Goal: Task Accomplishment & Management: Manage account settings

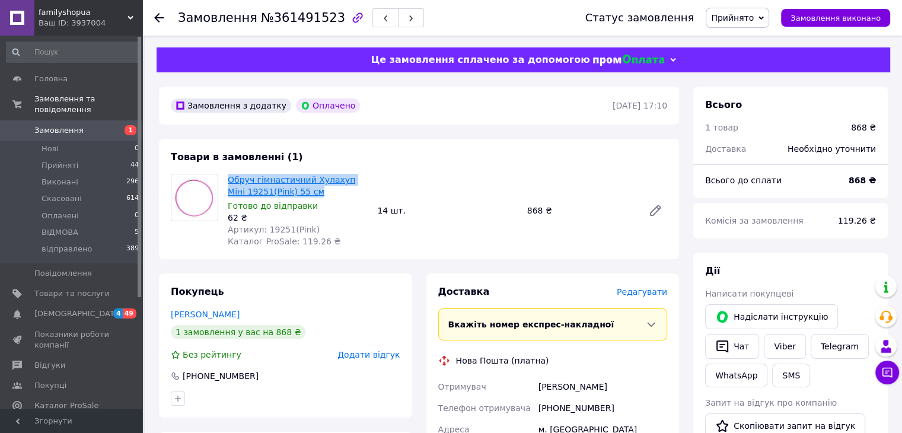
drag, startPoint x: 292, startPoint y: 191, endPoint x: 237, endPoint y: 182, distance: 55.9
click at [230, 181] on span "Обруч гімнастичний Хулахуп Міні 19251(Pink) 55 см" at bounding box center [298, 186] width 140 height 24
copy link "Обруч гімнастичний Хулахуп Міні 19251(Pink) 55 см"
click at [791, 346] on link "Viber" at bounding box center [783, 346] width 41 height 25
drag, startPoint x: 264, startPoint y: 231, endPoint x: 315, endPoint y: 233, distance: 51.6
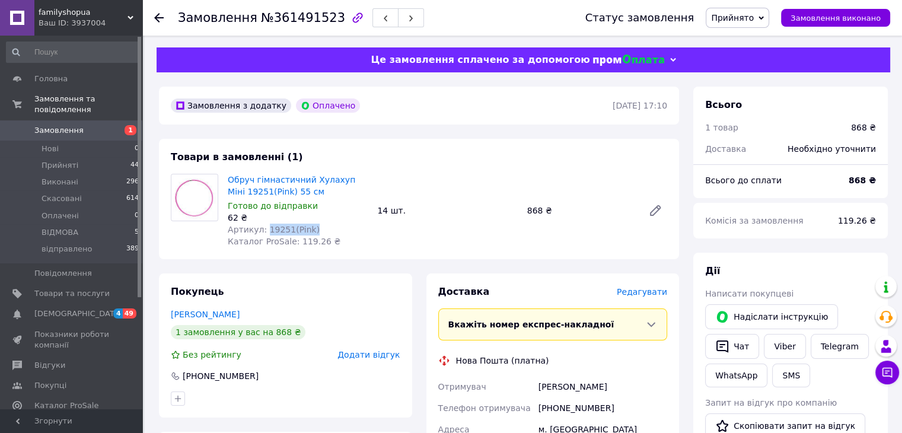
click at [315, 233] on div "Артикул: 19251(Pink)" at bounding box center [298, 229] width 140 height 12
copy span "19251(Pink)"
drag, startPoint x: 270, startPoint y: 188, endPoint x: 225, endPoint y: 174, distance: 46.7
click at [224, 174] on div "Обруч гімнастичний Хулахуп Міні 19251(Pink) 55 см Готово до відправки 62 ₴ Арти…" at bounding box center [297, 210] width 149 height 78
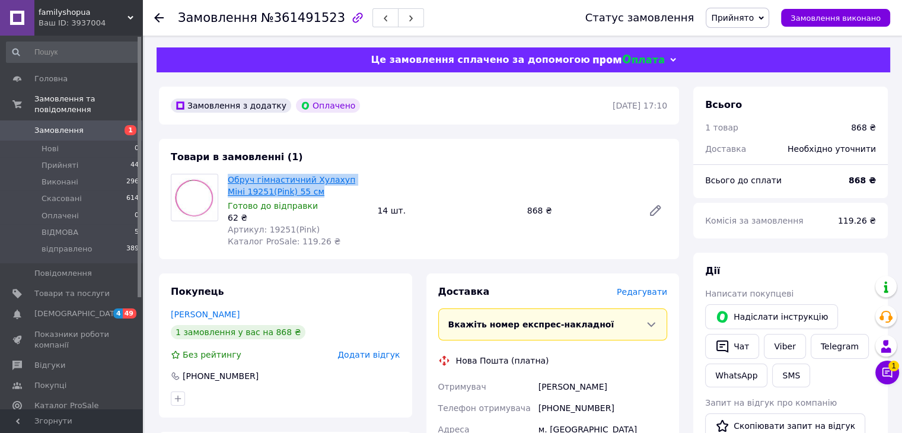
copy link "Обруч гімнастичний Хулахуп Міні 19251(Pink) 55 см"
click at [775, 339] on link "Viber" at bounding box center [783, 346] width 41 height 25
click at [785, 343] on link "Viber" at bounding box center [783, 346] width 41 height 25
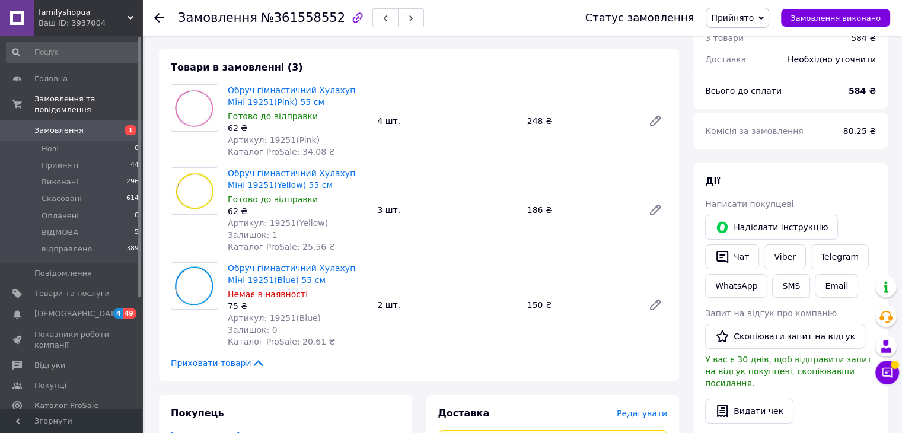
scroll to position [59, 0]
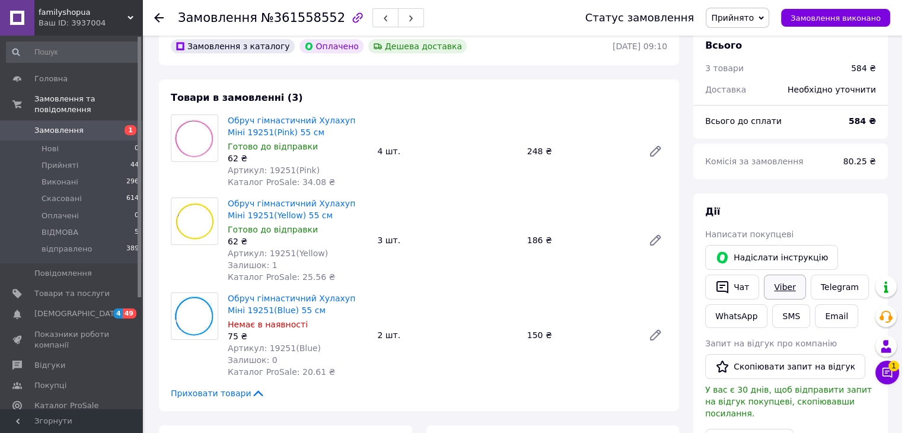
click at [780, 287] on link "Viber" at bounding box center [783, 286] width 41 height 25
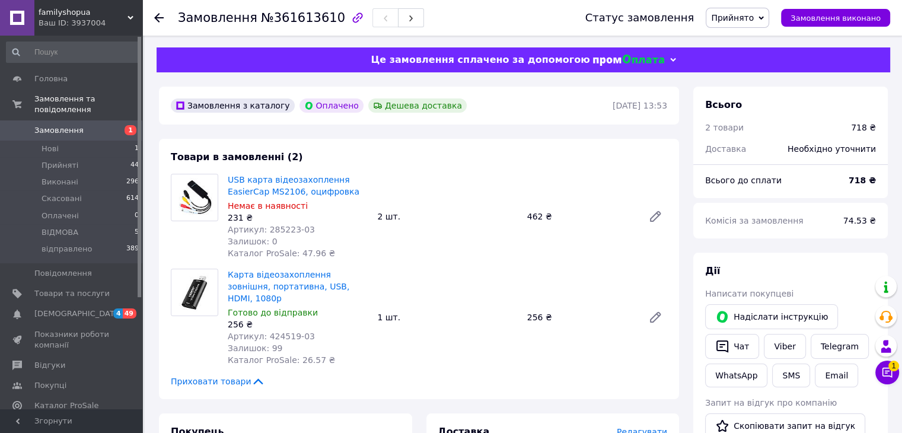
drag, startPoint x: 97, startPoint y: 116, endPoint x: 107, endPoint y: 121, distance: 11.1
click at [97, 125] on span "Замовлення" at bounding box center [71, 130] width 75 height 11
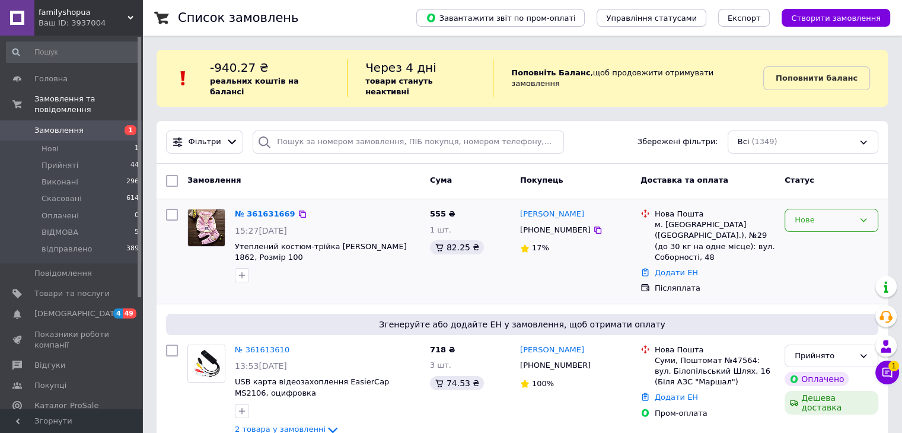
click at [832, 214] on div "Нове" at bounding box center [823, 220] width 59 height 12
click at [816, 234] on li "Прийнято" at bounding box center [831, 245] width 92 height 22
click at [268, 209] on link "№ 361631669" at bounding box center [265, 213] width 60 height 9
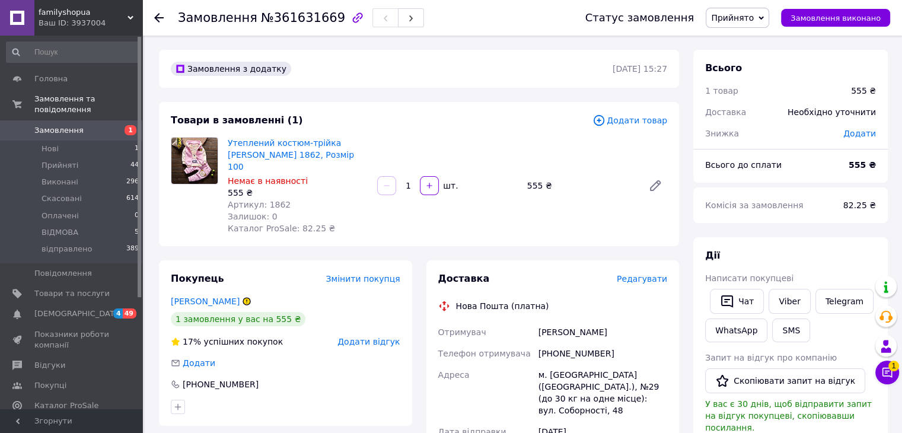
click at [268, 200] on span "Артикул: 1862" at bounding box center [259, 204] width 63 height 9
copy span "1862"
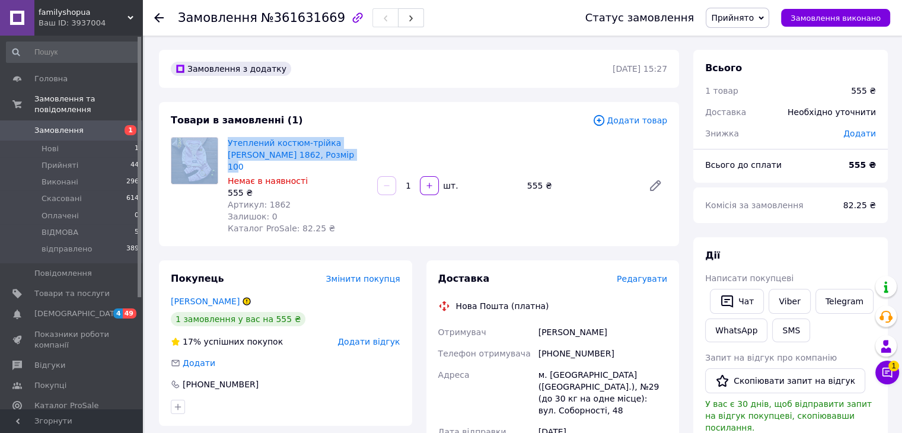
drag, startPoint x: 306, startPoint y: 155, endPoint x: 223, endPoint y: 138, distance: 84.6
click at [222, 138] on div "Утеплений костюм-трійка рожевий Ozsl 1862, Розмір 100 Немає в наявності 555 ₴ А…" at bounding box center [419, 185] width 506 height 97
copy div "Утеплений костюм-трійка [PERSON_NAME] 1862, Розмір 100"
click at [774, 301] on link "Viber" at bounding box center [788, 301] width 41 height 25
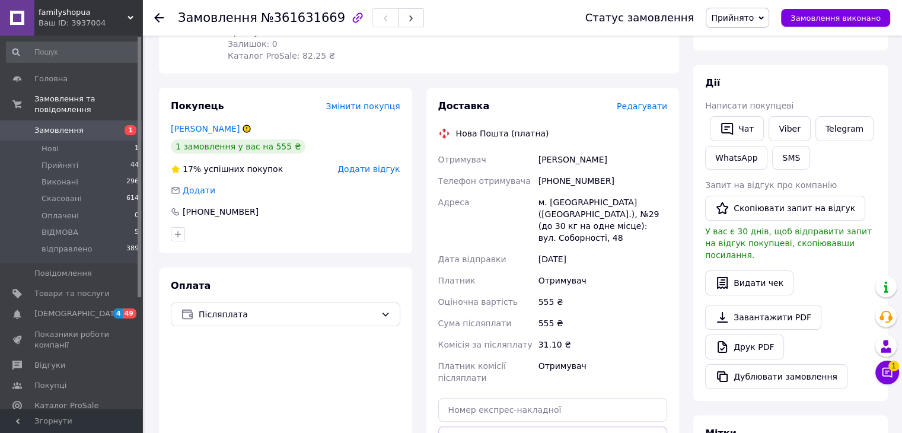
scroll to position [178, 0]
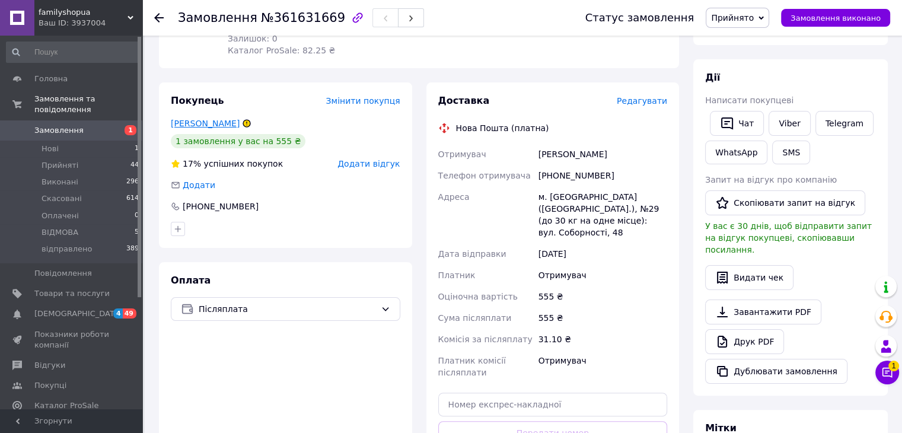
click at [213, 119] on link "[PERSON_NAME]" at bounding box center [205, 123] width 69 height 9
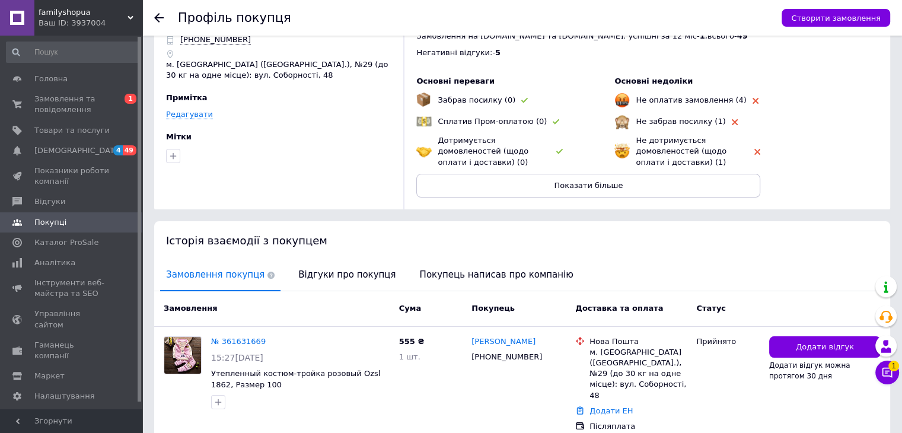
scroll to position [93, 0]
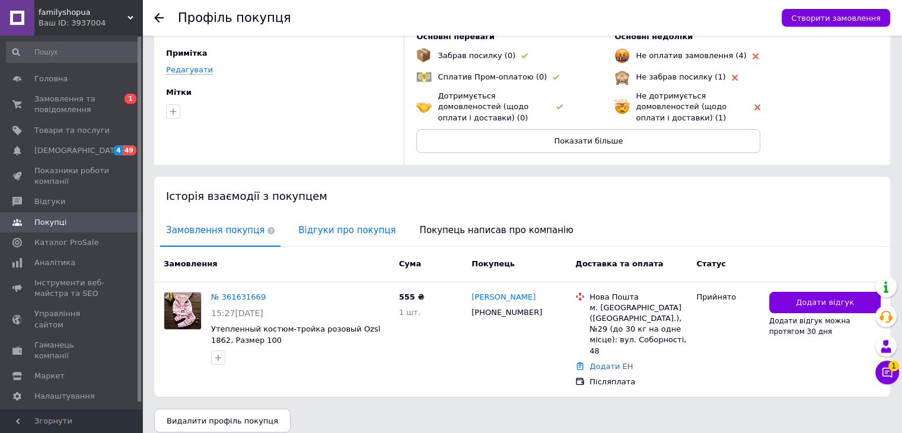
click at [350, 231] on span "Відгуки про покупця" at bounding box center [346, 230] width 109 height 30
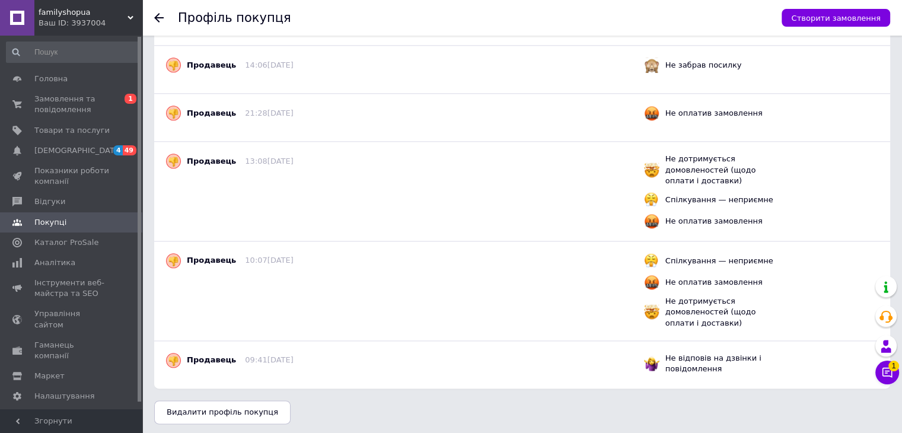
scroll to position [1315, 0]
click at [891, 370] on button "Чат з покупцем 2" at bounding box center [887, 372] width 24 height 24
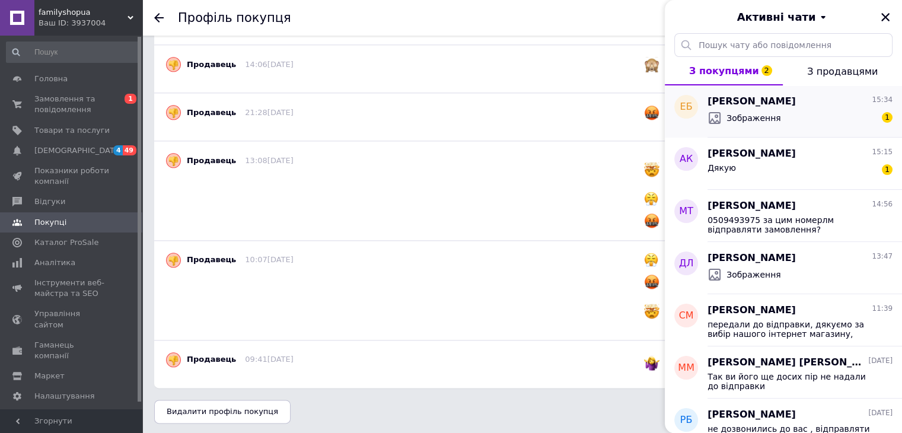
click at [816, 124] on div "Зображення 1" at bounding box center [799, 117] width 185 height 19
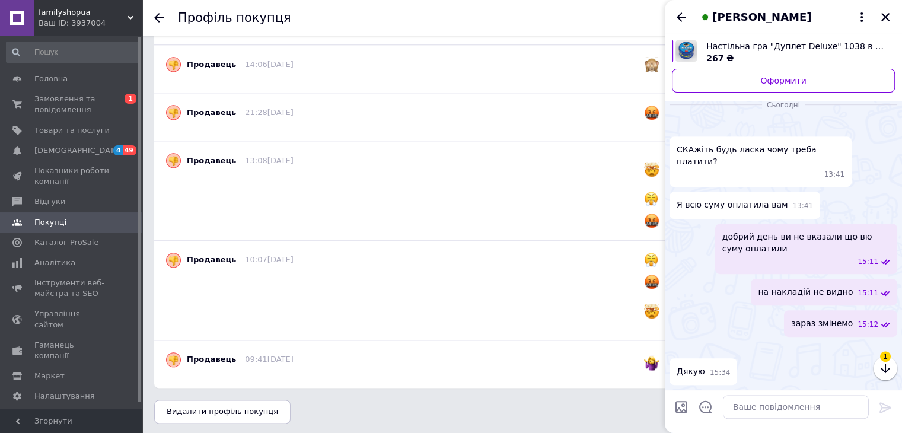
scroll to position [1129, 0]
click at [752, 407] on textarea at bounding box center [796, 407] width 146 height 24
type textarea "змінили"
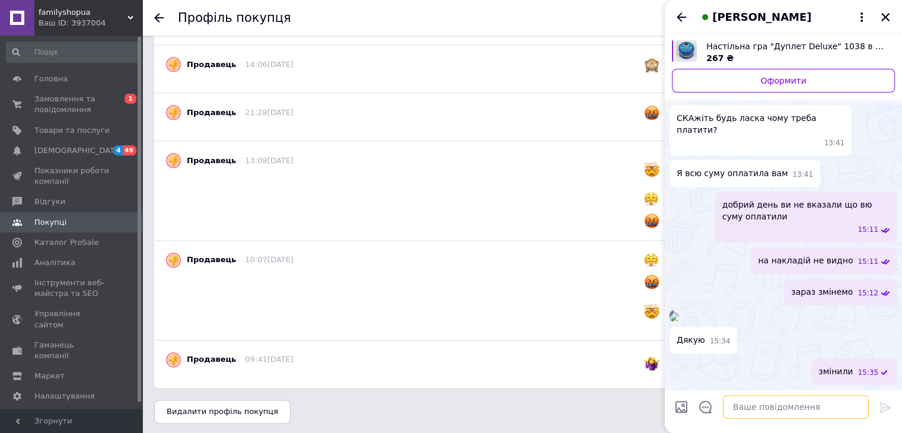
scroll to position [1139, 0]
drag, startPoint x: 680, startPoint y: 16, endPoint x: 683, endPoint y: 24, distance: 8.8
click at [680, 15] on icon "Назад" at bounding box center [681, 17] width 14 height 14
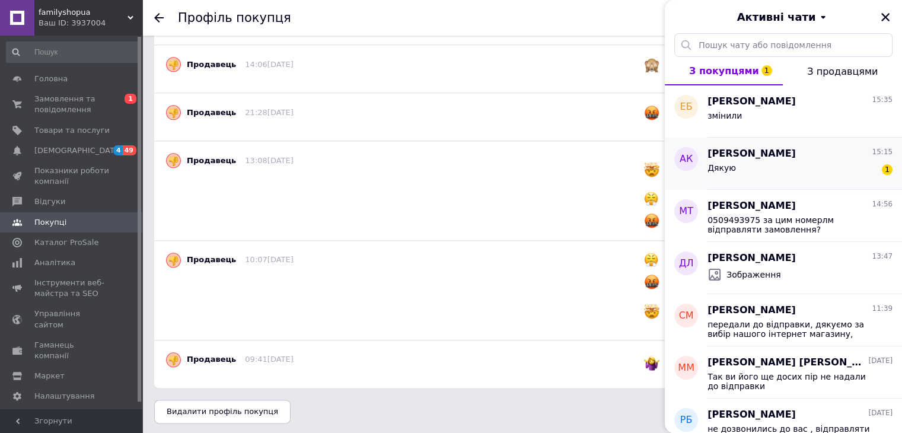
click at [806, 149] on div "Анастасия Куприк 15:15" at bounding box center [799, 154] width 185 height 14
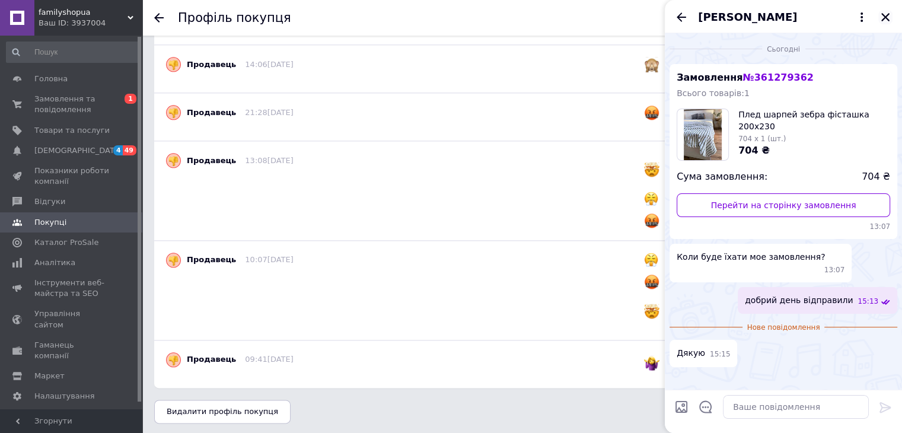
click at [887, 19] on icon "Закрити" at bounding box center [885, 17] width 8 height 8
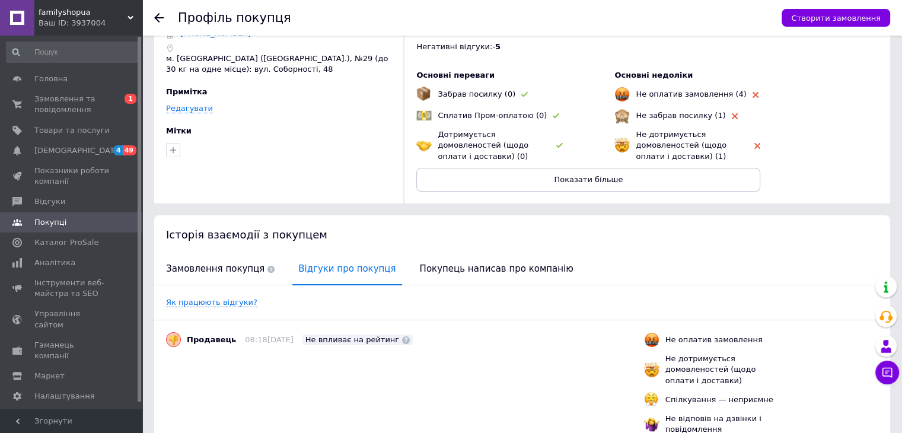
scroll to position [0, 0]
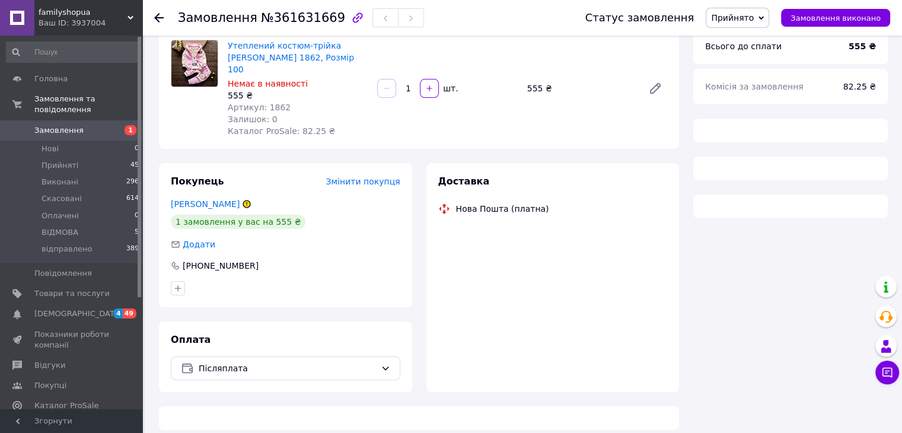
scroll to position [109, 0]
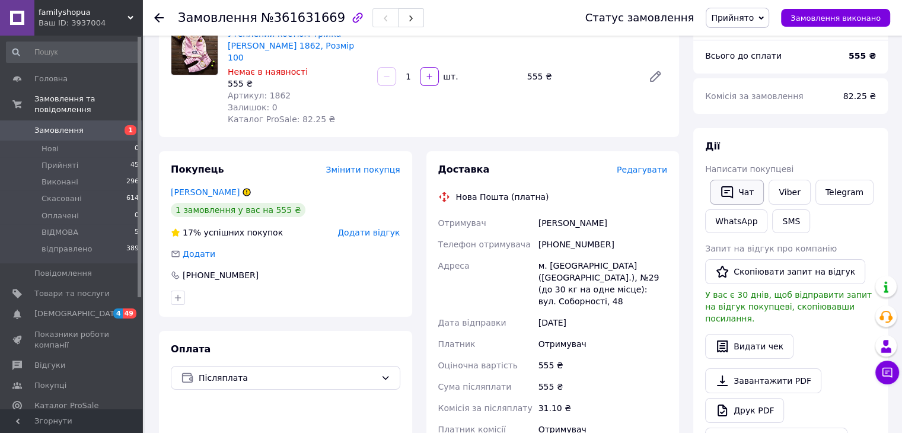
click at [733, 195] on icon "button" at bounding box center [727, 192] width 14 height 14
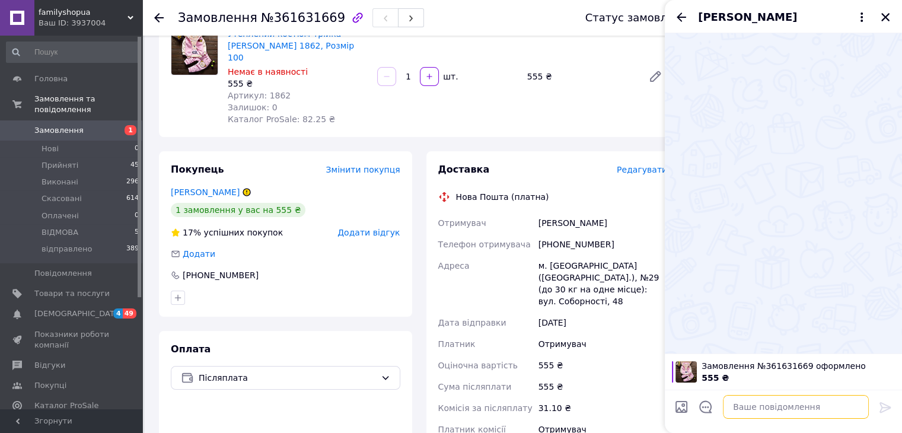
paste textarea "замовлення з післяплатою відправляємо по передоплаті 90 грн, цю суму відмінусов…"
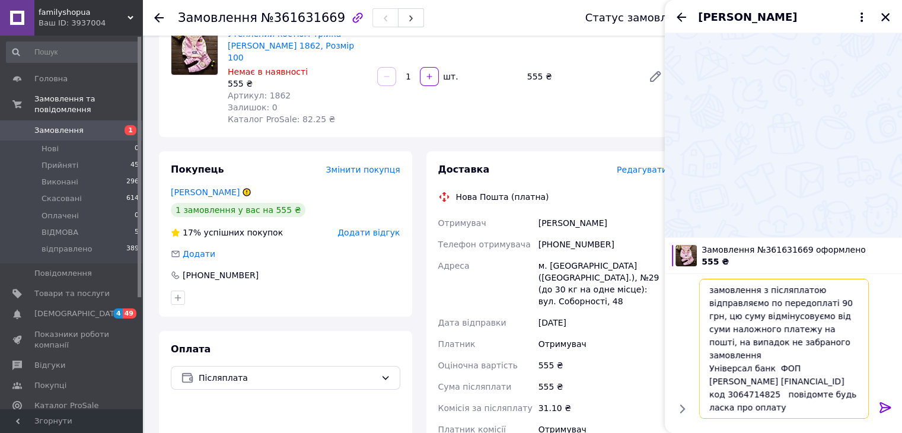
type textarea "замовлення з післяплатою відправляємо по передоплаті 90 грн, цю суму відмінусов…"
drag, startPoint x: 878, startPoint y: 407, endPoint x: 878, endPoint y: 383, distance: 23.7
click at [878, 406] on icon at bounding box center [885, 407] width 14 height 14
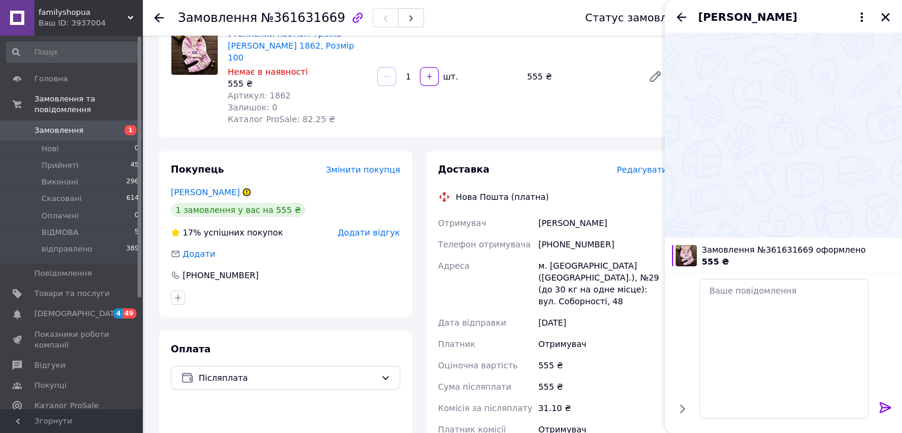
scroll to position [0, 0]
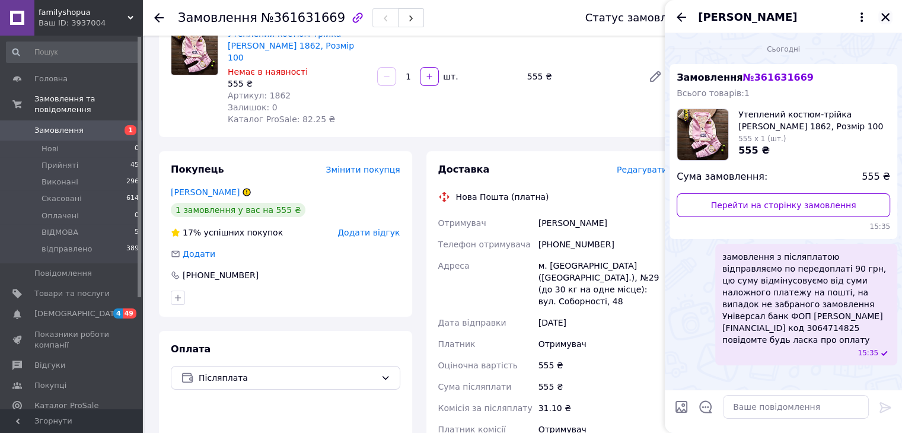
click at [887, 17] on icon "Закрити" at bounding box center [885, 17] width 11 height 11
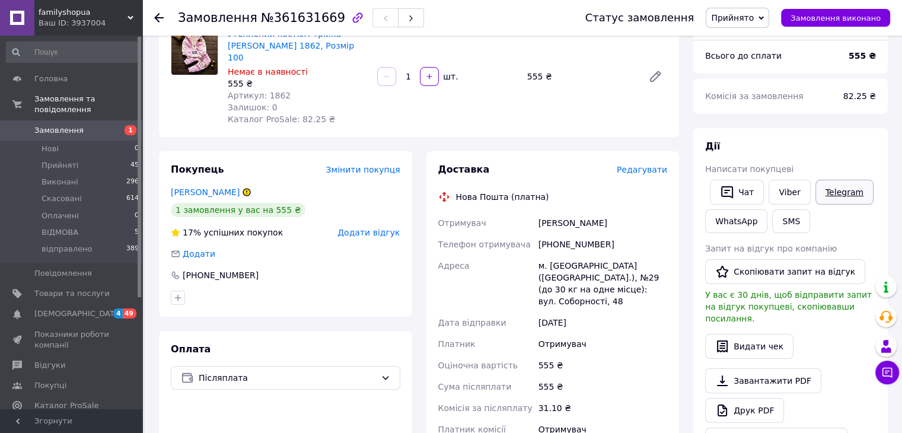
drag, startPoint x: 824, startPoint y: 186, endPoint x: 782, endPoint y: 174, distance: 43.7
click at [824, 186] on link "Telegram" at bounding box center [844, 192] width 58 height 25
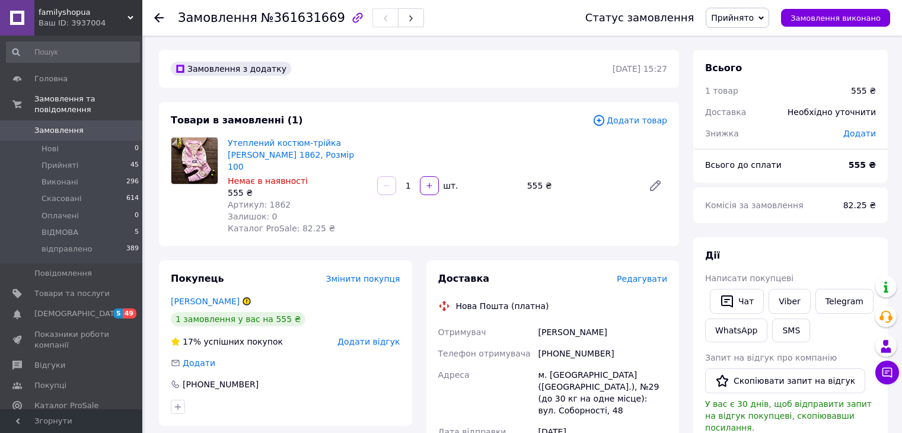
scroll to position [109, 0]
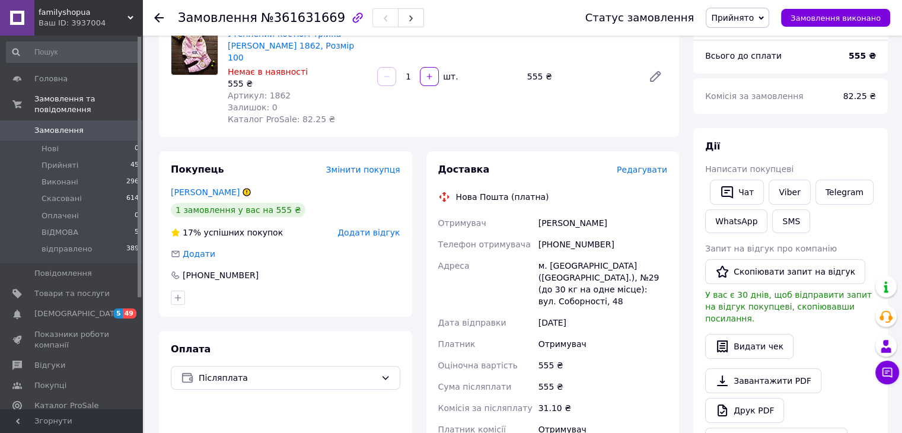
click at [82, 125] on span "Замовлення" at bounding box center [71, 130] width 75 height 11
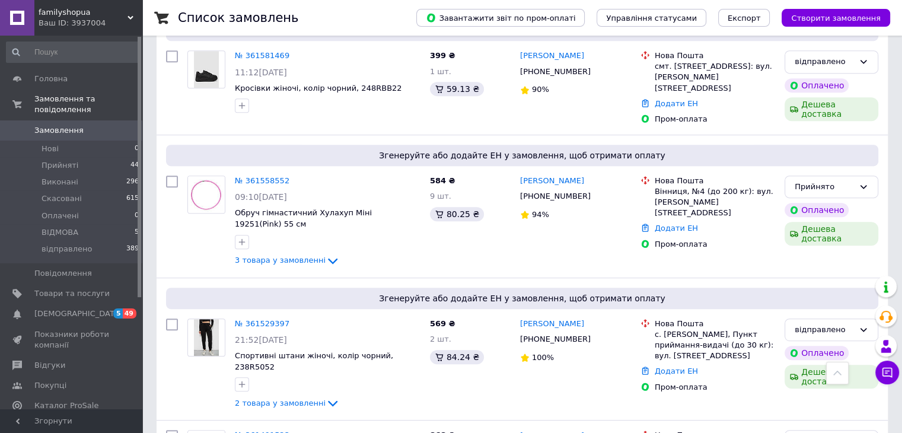
scroll to position [533, 0]
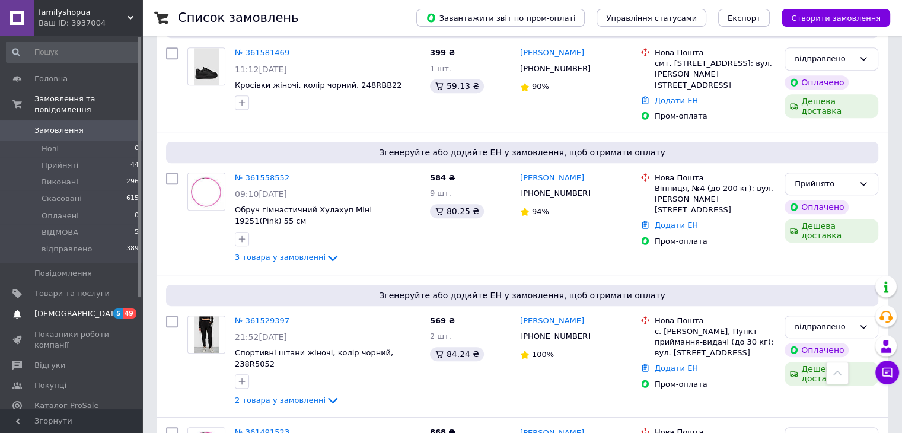
click at [101, 310] on link "[DEMOGRAPHIC_DATA] 5 49" at bounding box center [73, 313] width 146 height 20
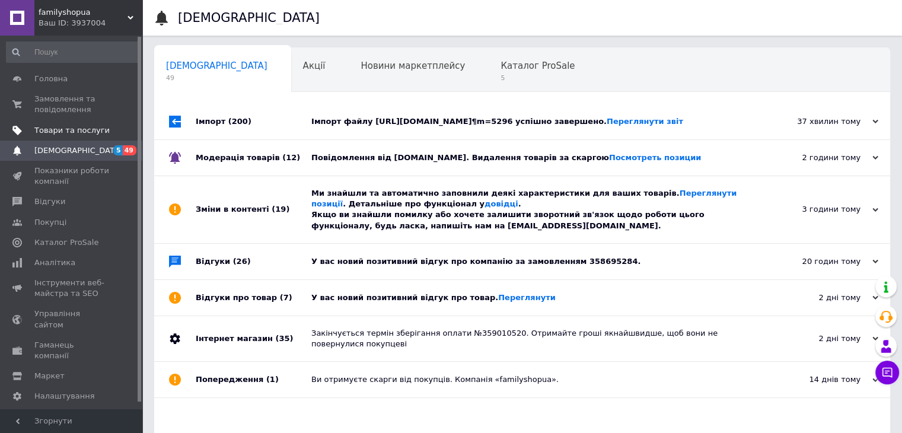
click at [53, 132] on span "Товари та послуги" at bounding box center [71, 130] width 75 height 11
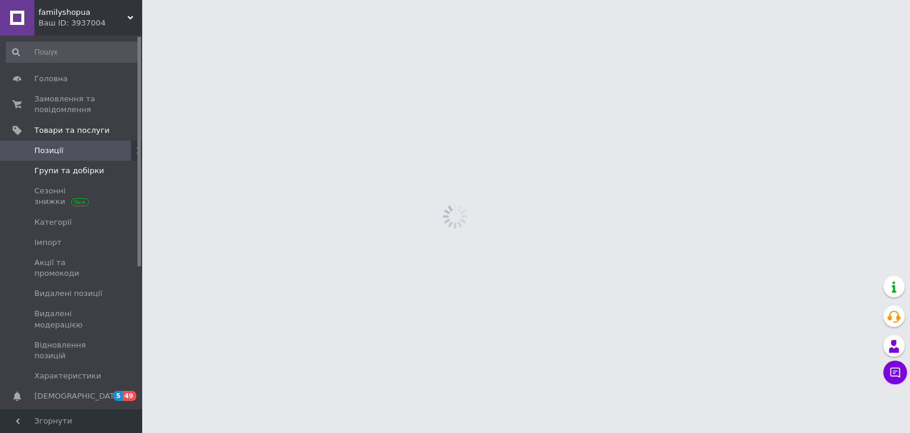
click at [66, 176] on link "Групи та добірки" at bounding box center [73, 171] width 146 height 20
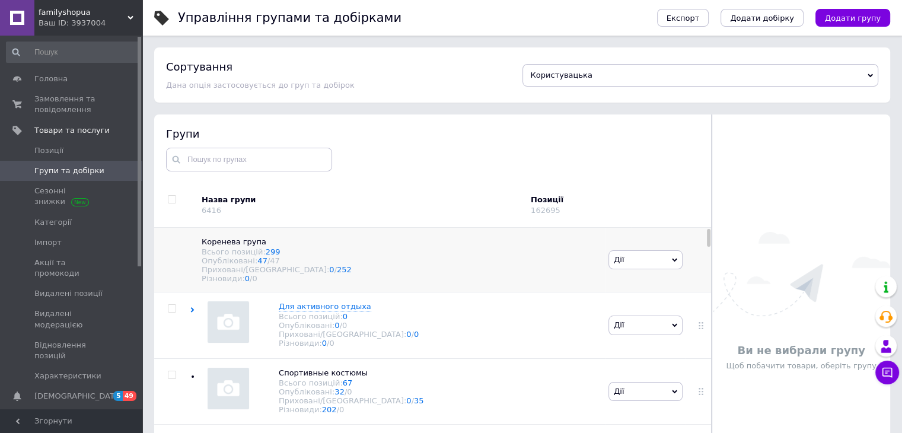
click at [173, 240] on div at bounding box center [172, 260] width 36 height 65
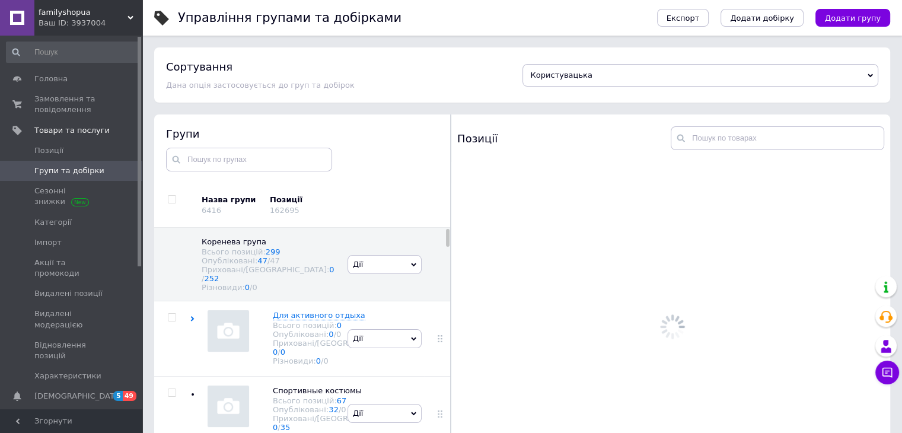
click at [172, 200] on input "checkbox" at bounding box center [172, 200] width 8 height 8
checkbox input "true"
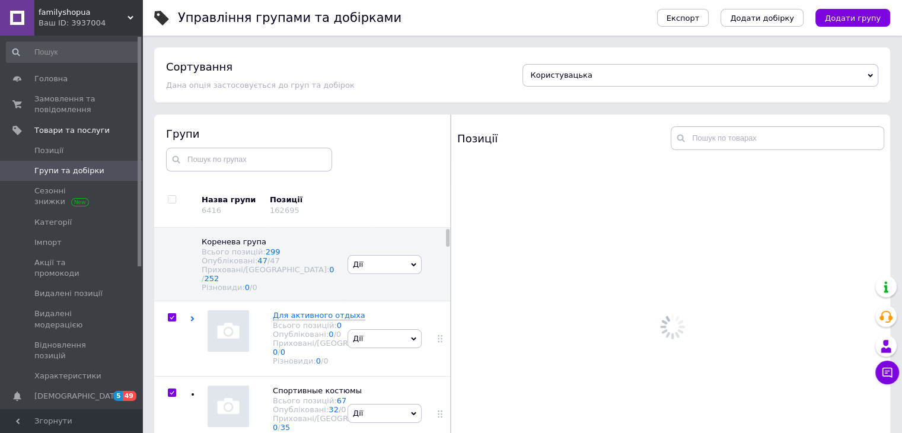
checkbox input "true"
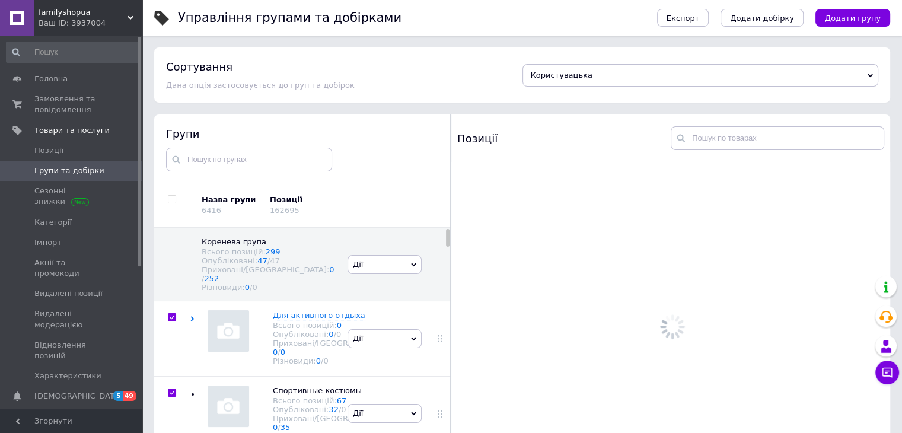
checkbox input "true"
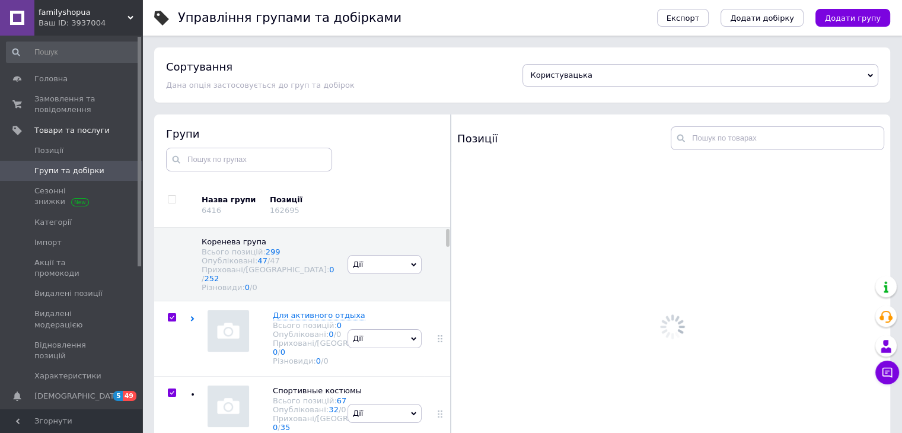
checkbox input "true"
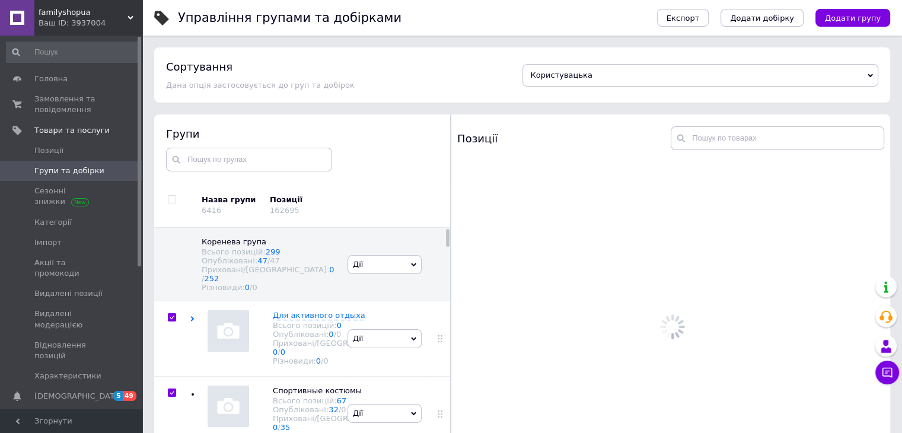
checkbox input "true"
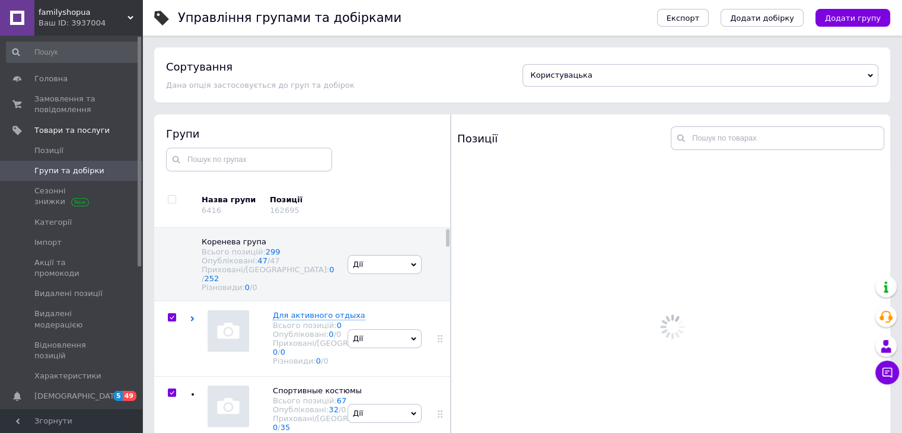
checkbox input "true"
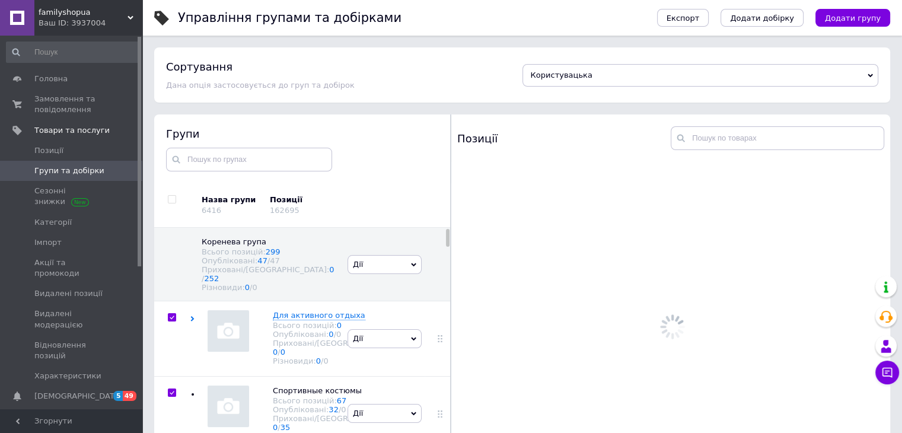
checkbox input "true"
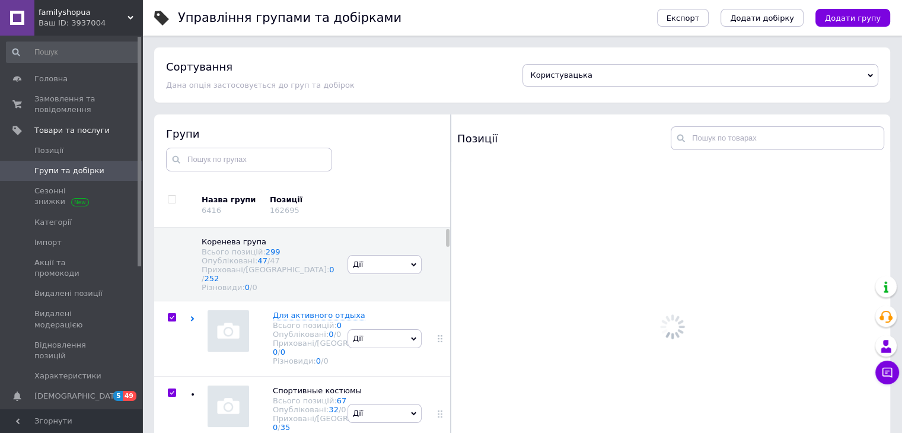
checkbox input "true"
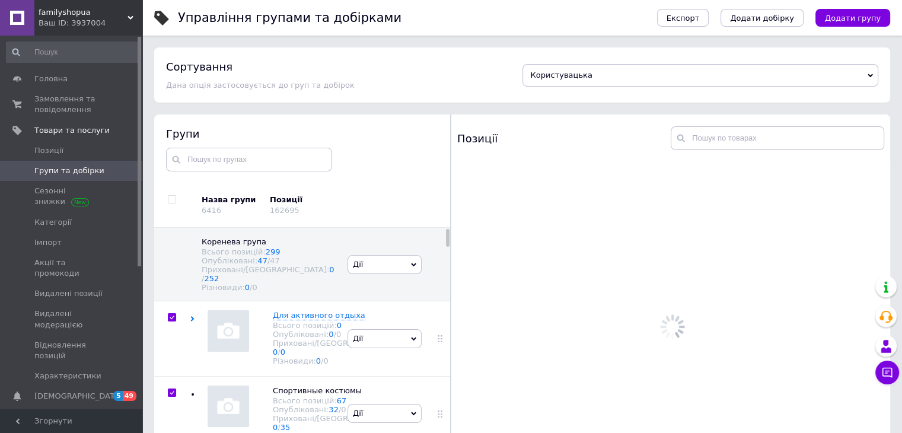
checkbox input "true"
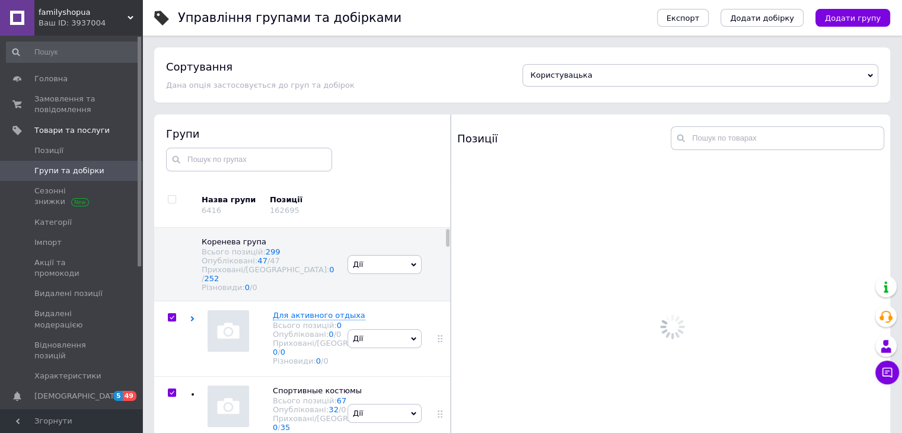
checkbox input "true"
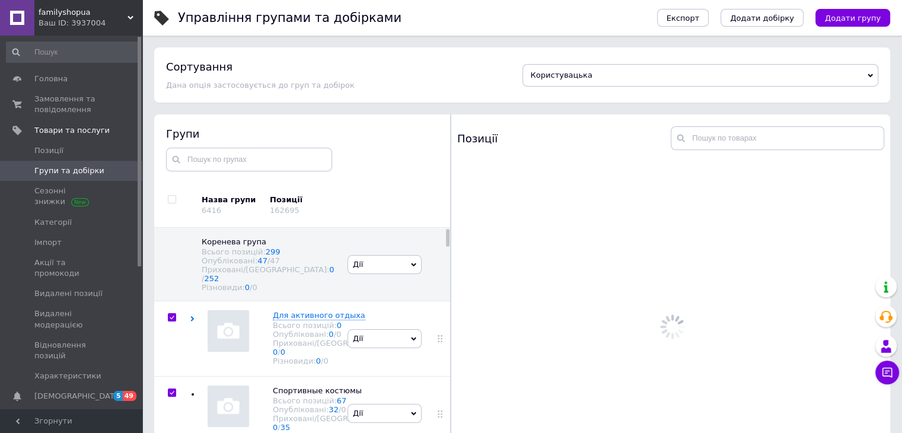
checkbox input "true"
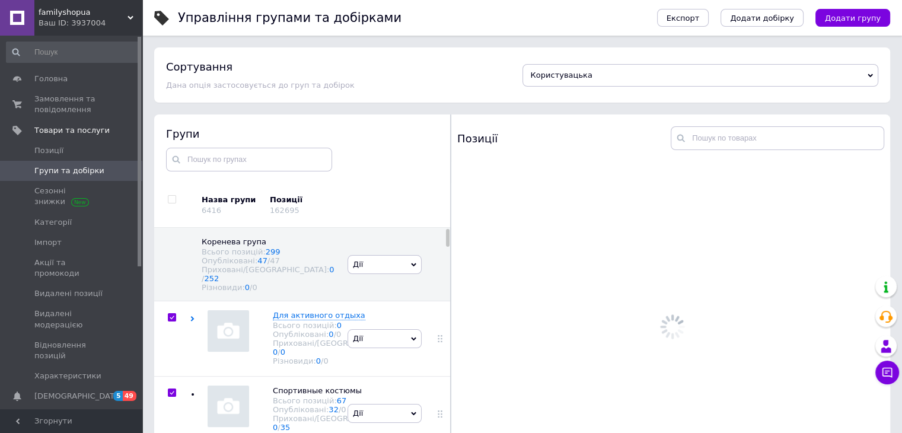
checkbox input "true"
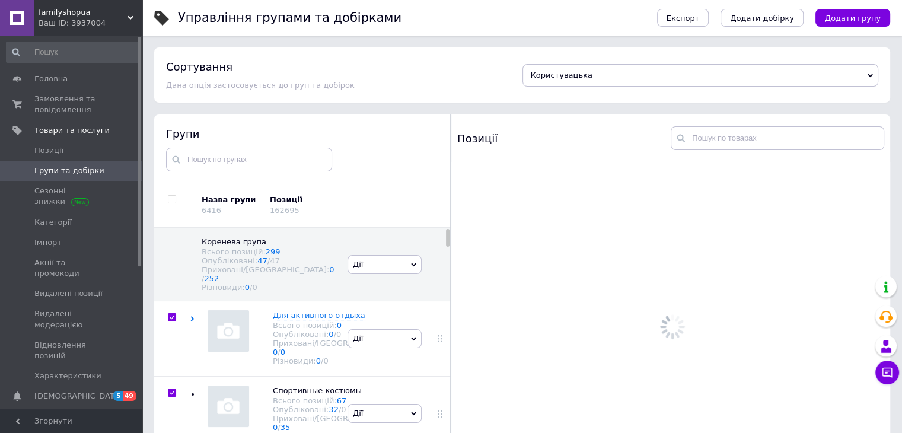
checkbox input "true"
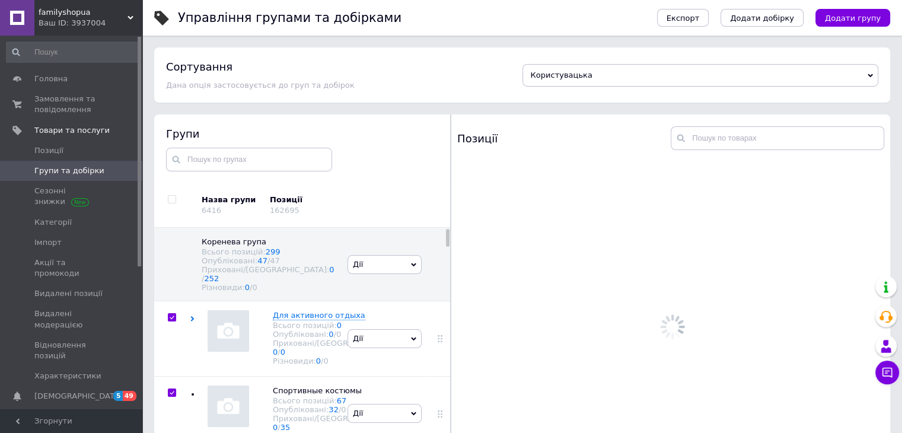
checkbox input "true"
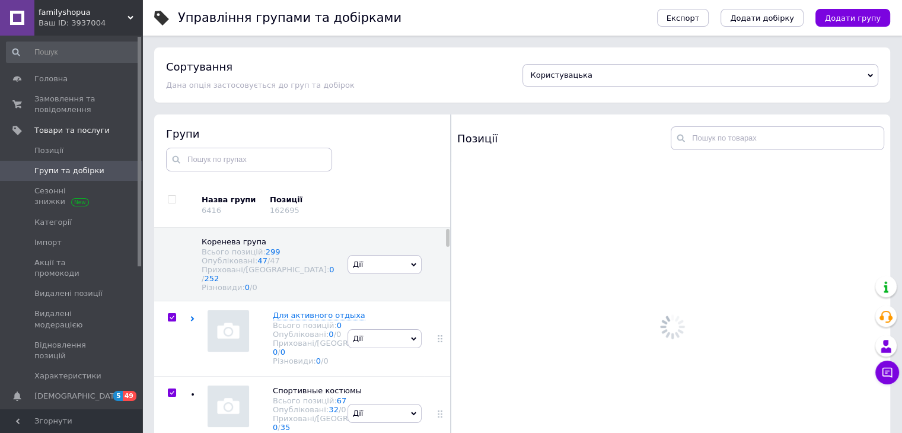
checkbox input "true"
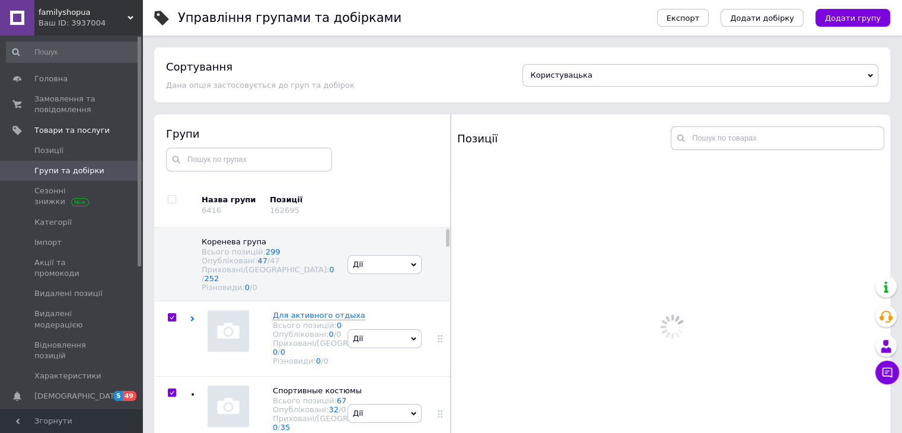
checkbox input "true"
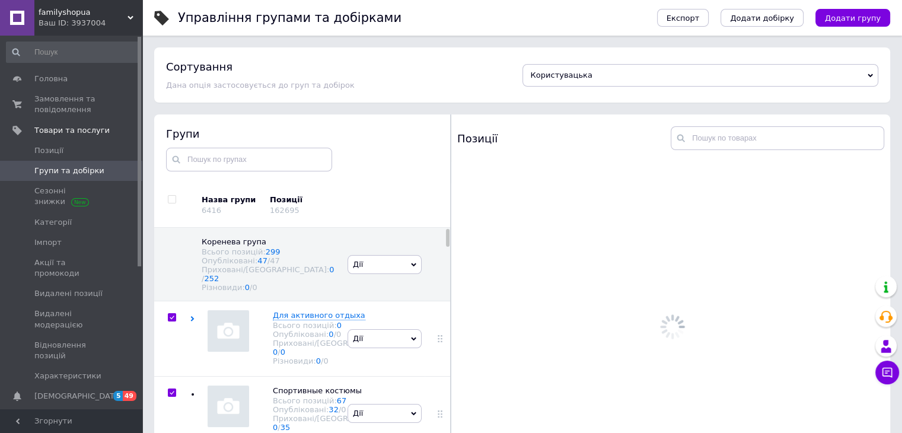
checkbox input "true"
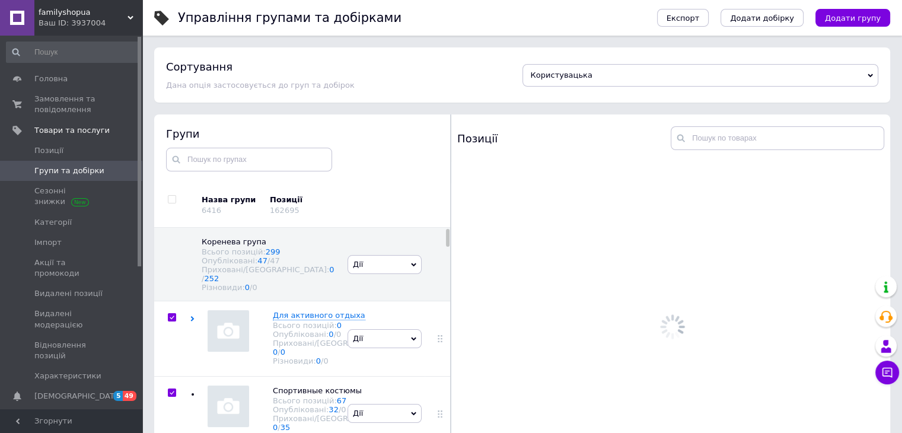
checkbox input "true"
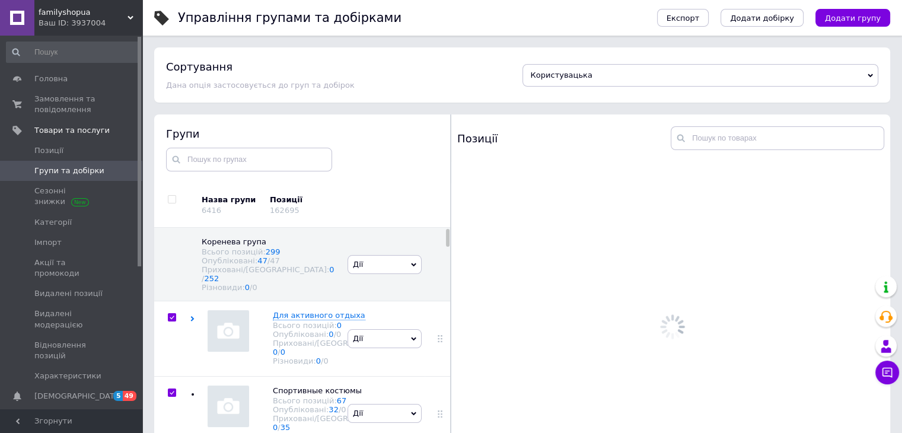
checkbox input "true"
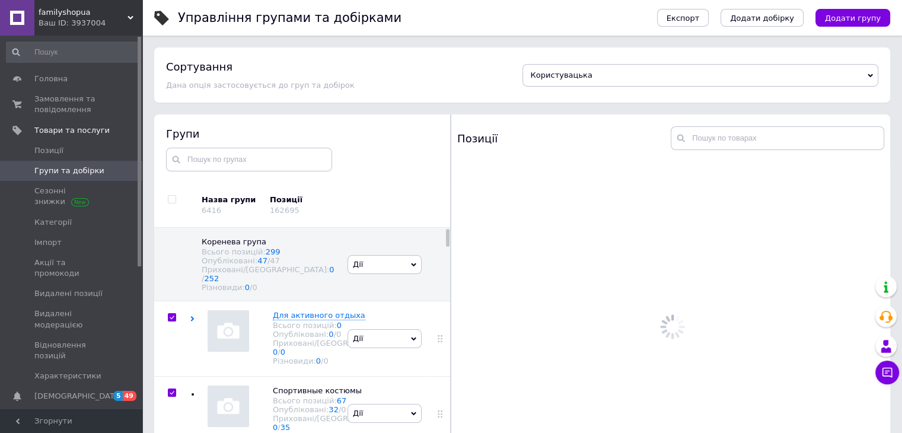
checkbox input "true"
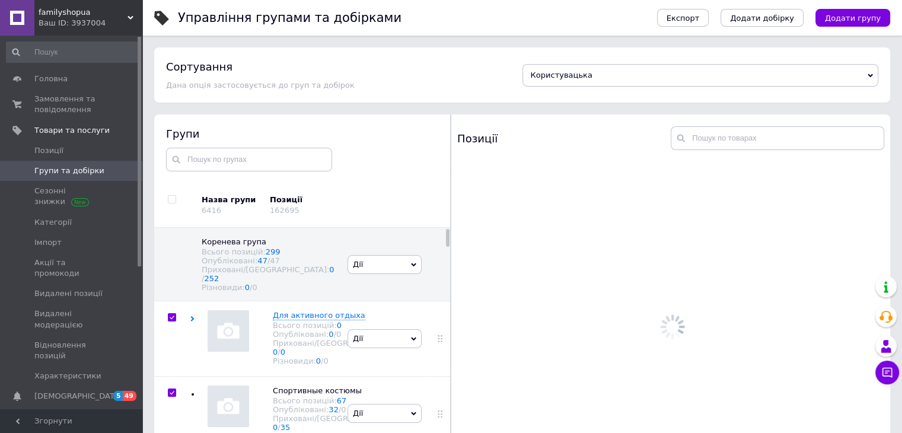
checkbox input "true"
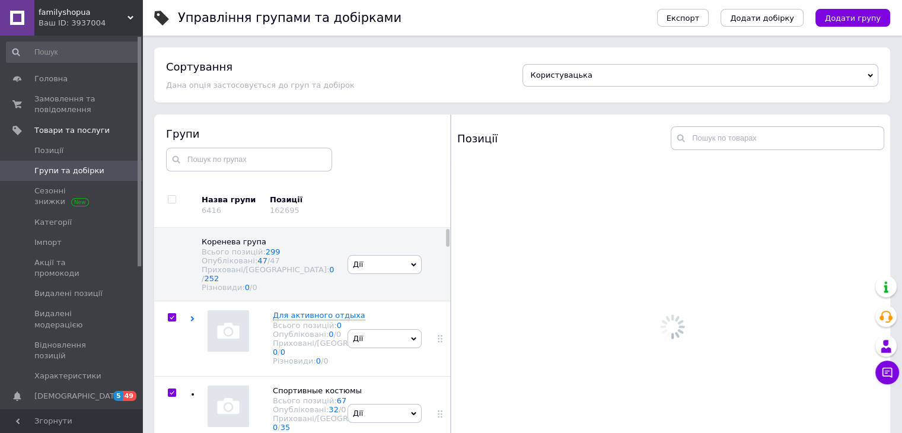
checkbox input "true"
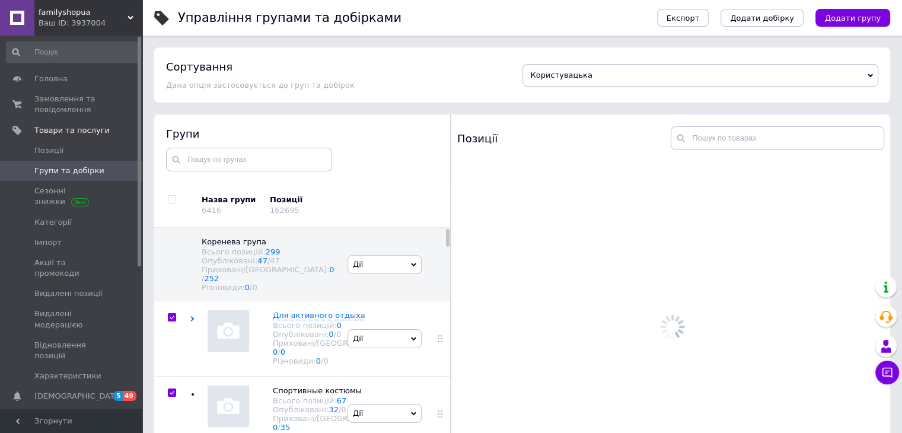
checkbox input "true"
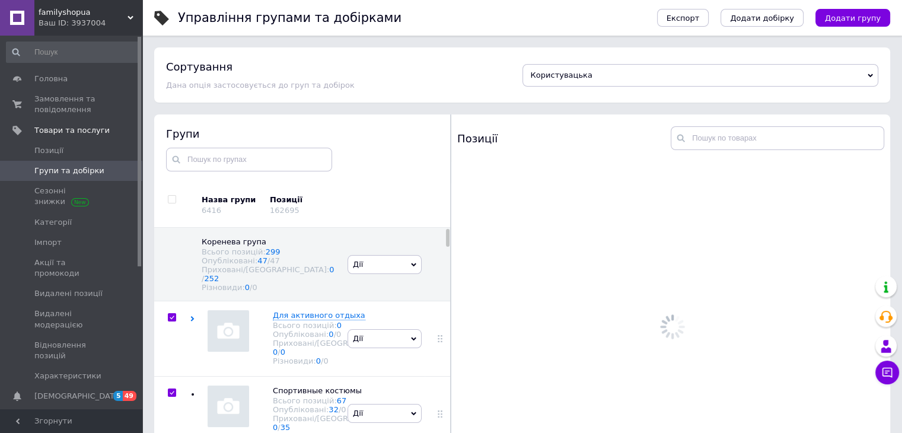
checkbox input "true"
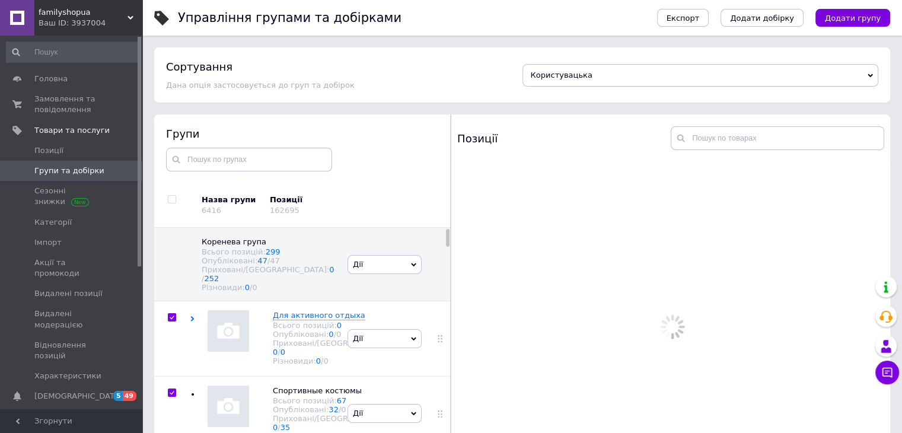
checkbox input "true"
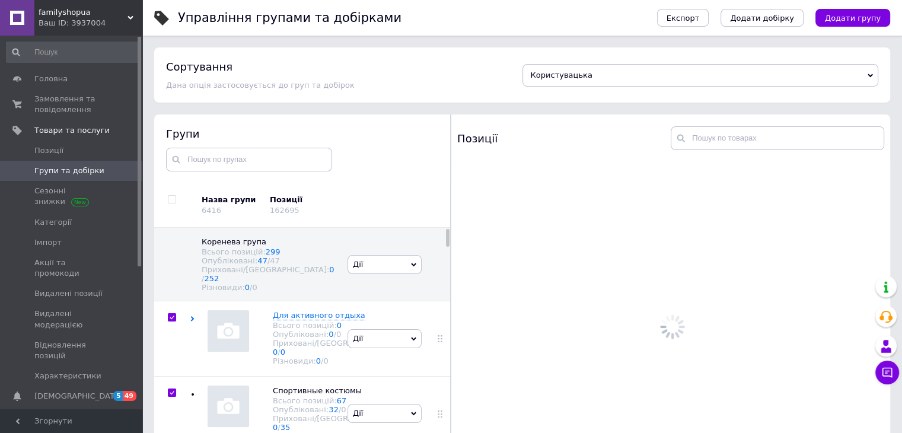
checkbox input "true"
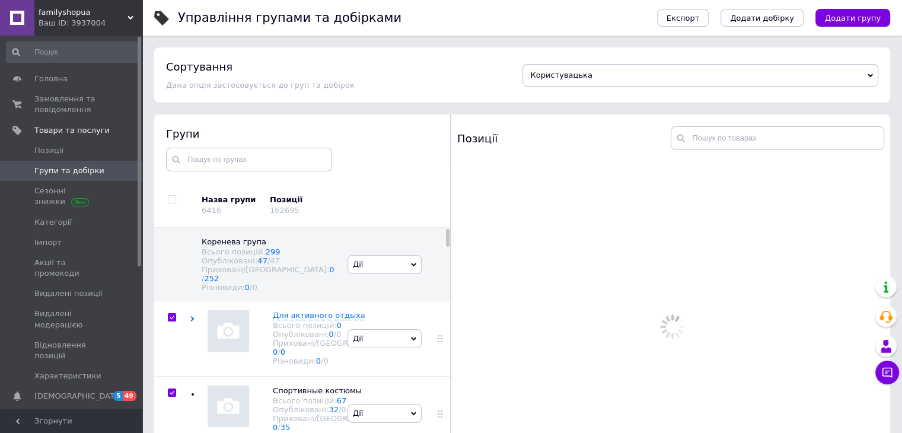
checkbox input "true"
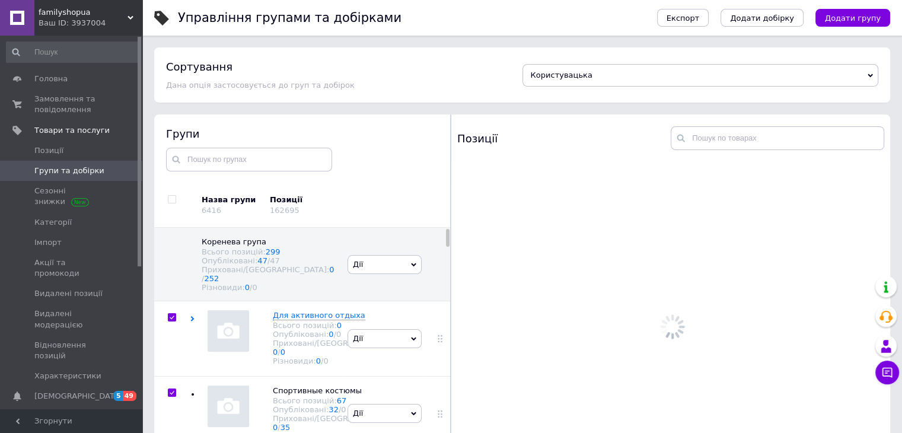
checkbox input "true"
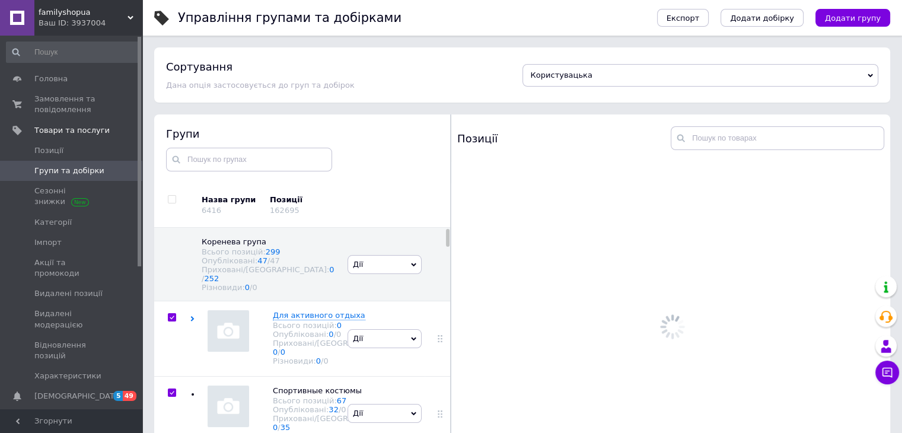
checkbox input "true"
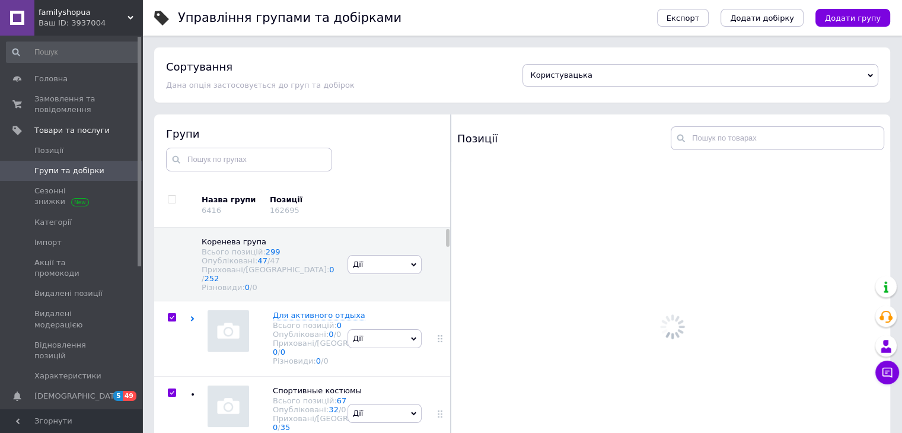
checkbox input "true"
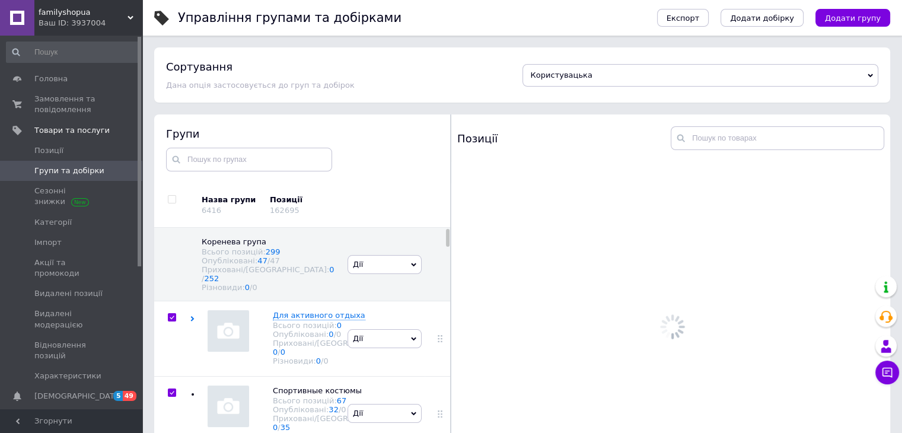
checkbox input "true"
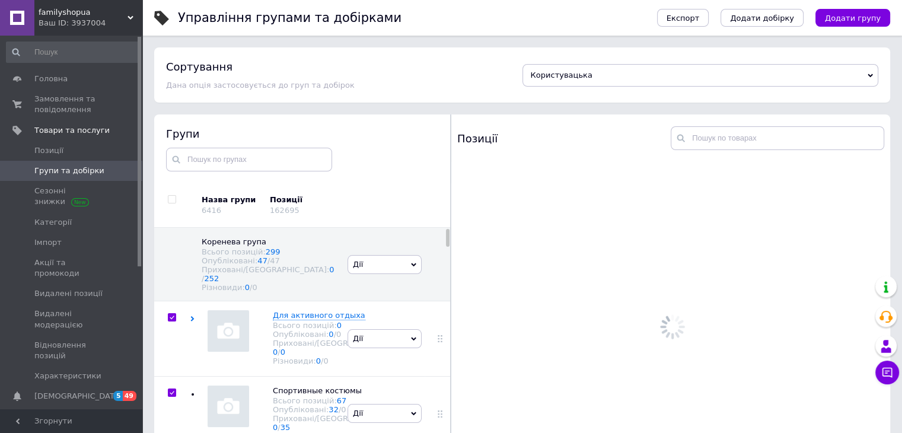
checkbox input "true"
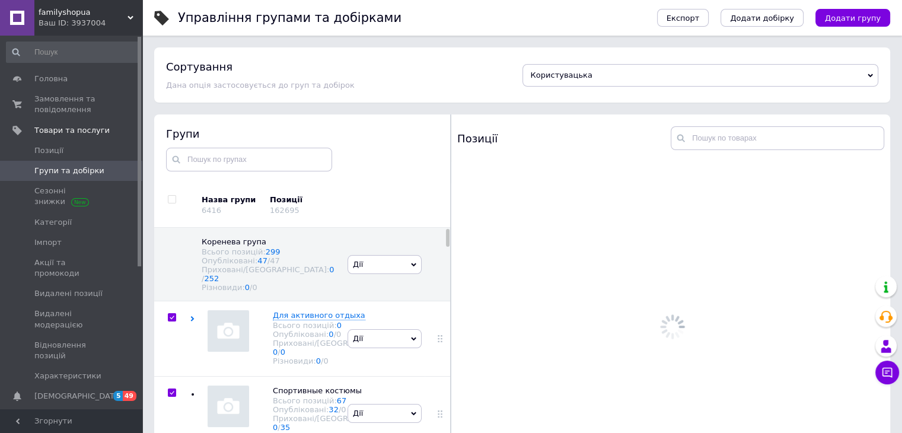
checkbox input "true"
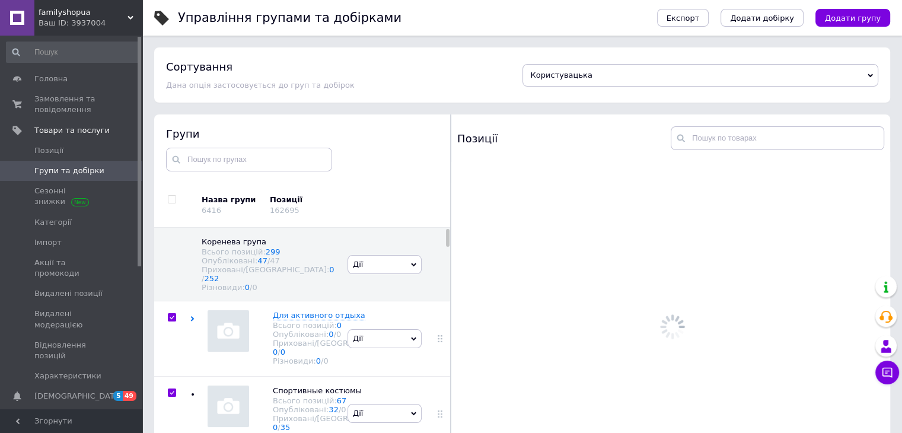
checkbox input "true"
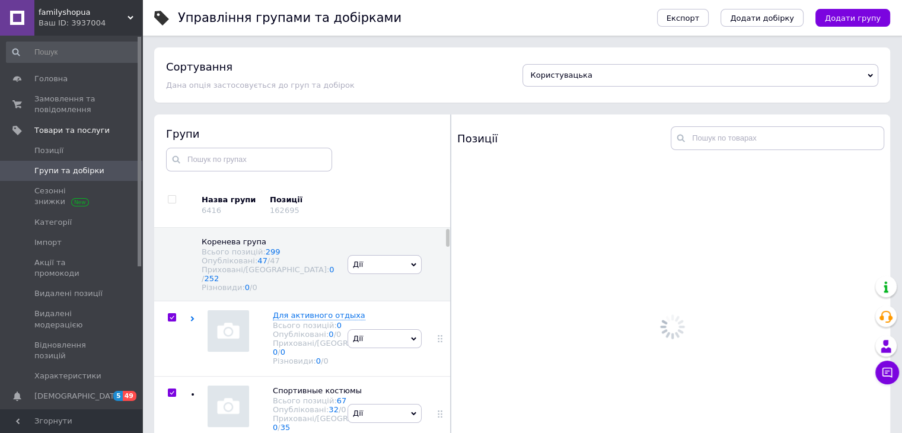
checkbox input "true"
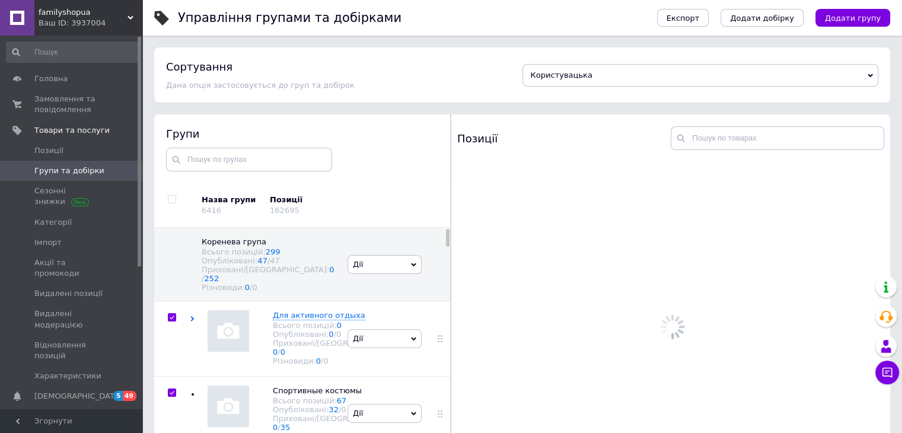
checkbox input "true"
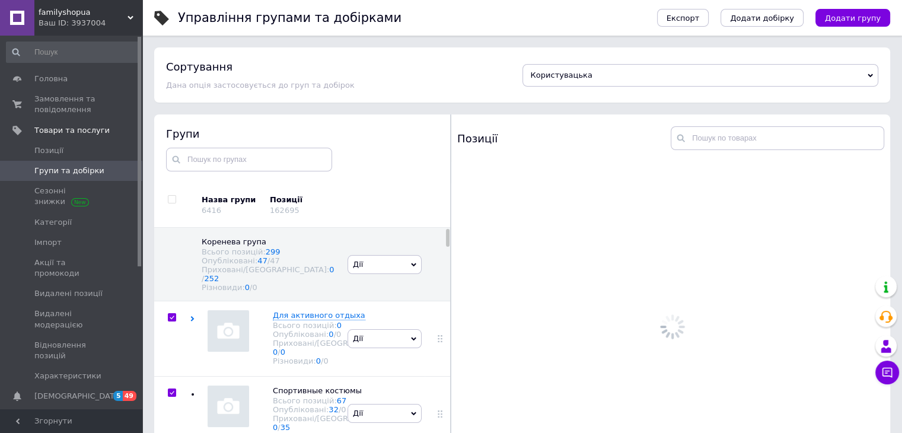
checkbox input "true"
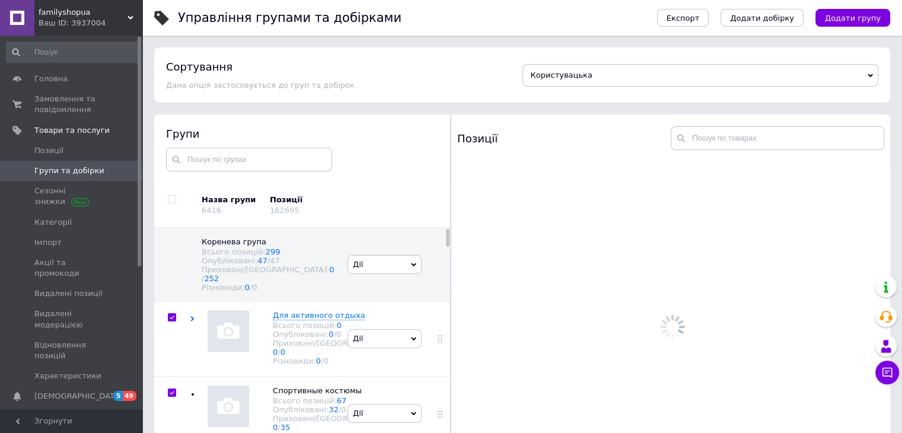
checkbox input "true"
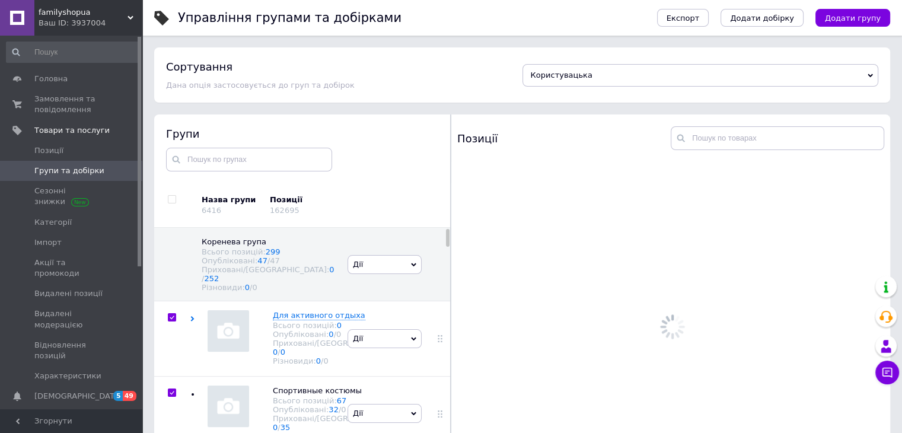
checkbox input "true"
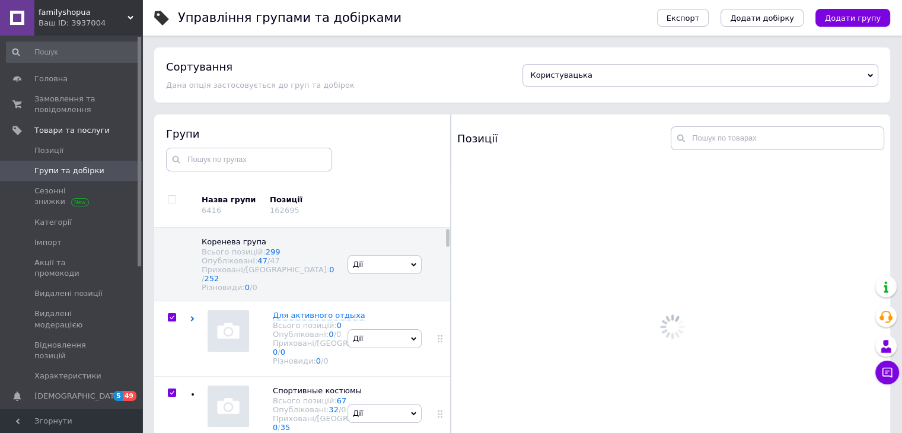
checkbox input "true"
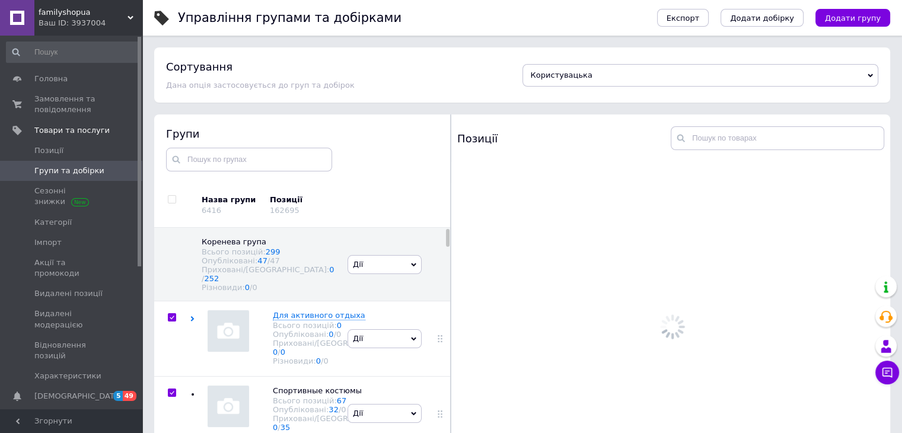
checkbox input "true"
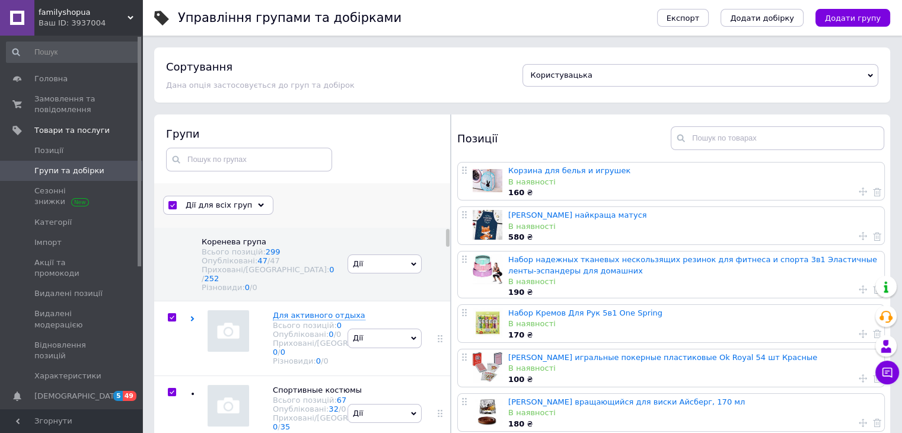
click at [256, 204] on div "Дії для всіх груп" at bounding box center [218, 205] width 110 height 19
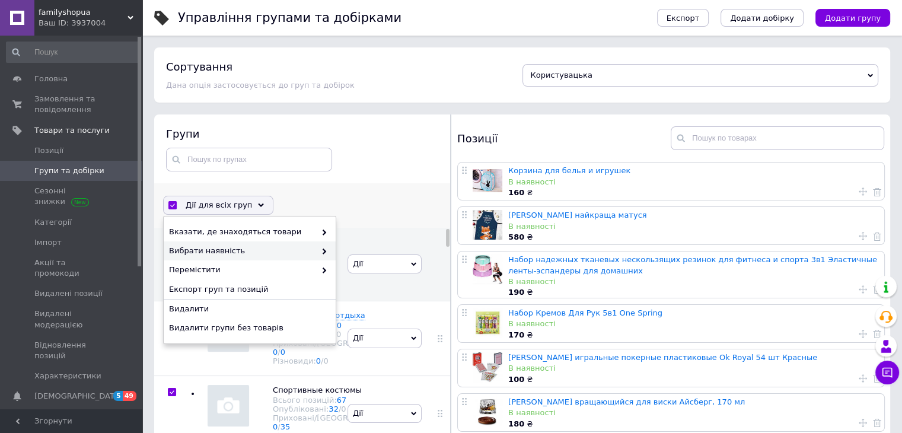
click at [249, 245] on span "Вибрати наявність" at bounding box center [242, 250] width 146 height 11
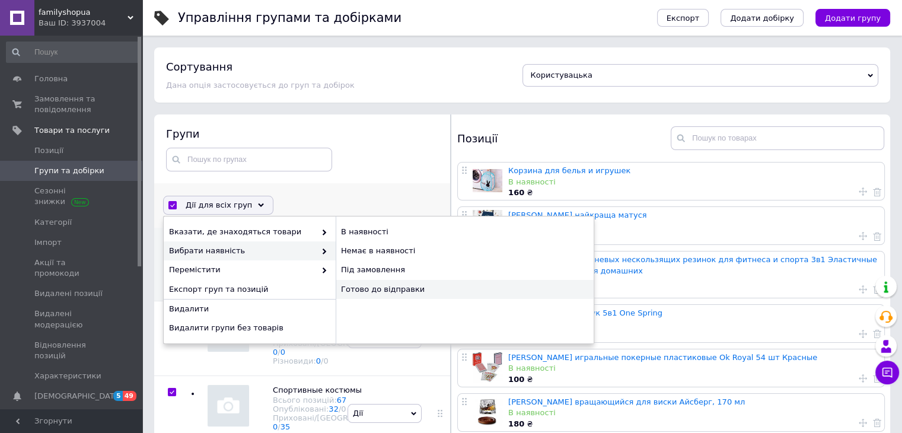
click at [373, 288] on div "Готово до відправки" at bounding box center [464, 289] width 258 height 19
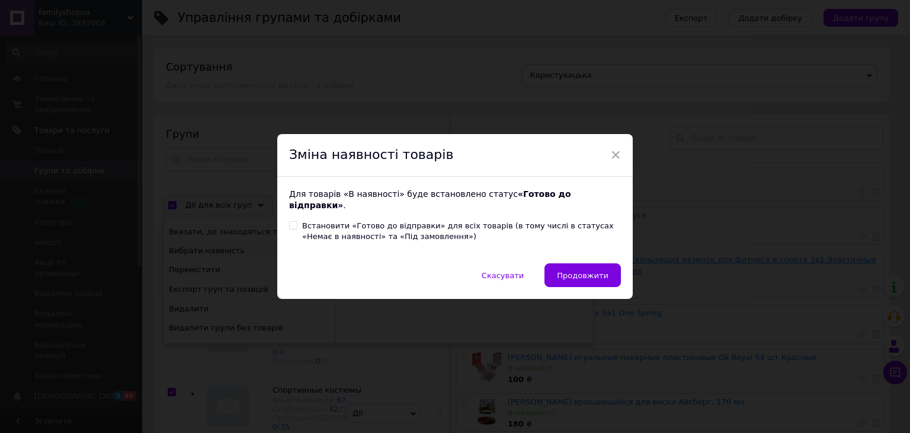
click at [593, 271] on span "Продовжити" at bounding box center [583, 275] width 52 height 9
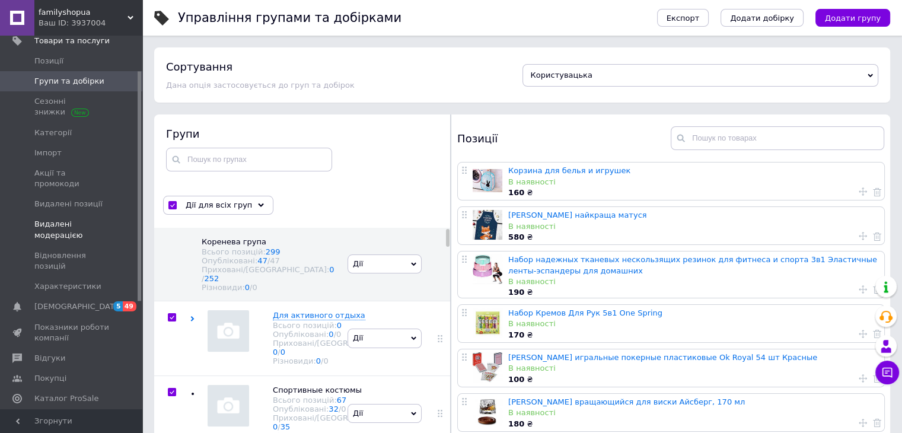
scroll to position [119, 0]
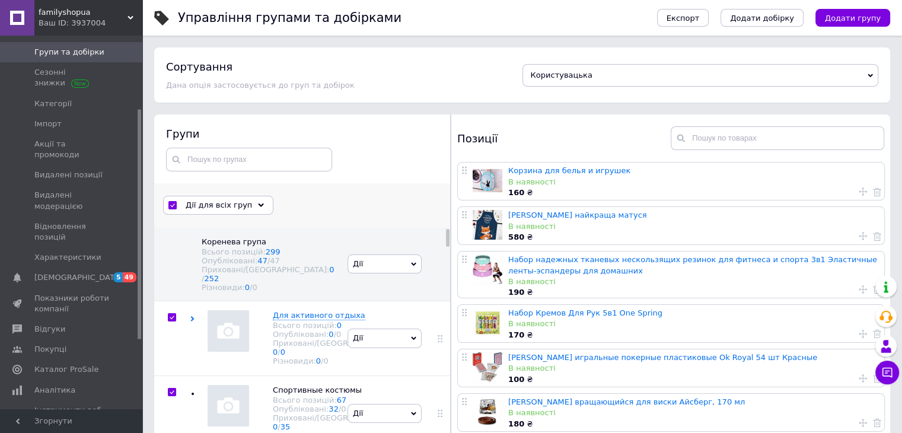
click at [251, 208] on div "Дії для всіх груп" at bounding box center [218, 205] width 110 height 19
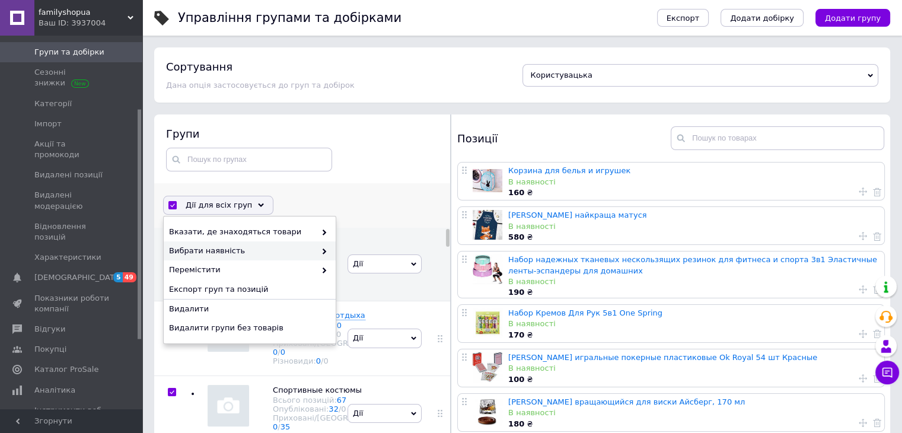
click at [254, 254] on span "Вибрати наявність" at bounding box center [242, 250] width 146 height 11
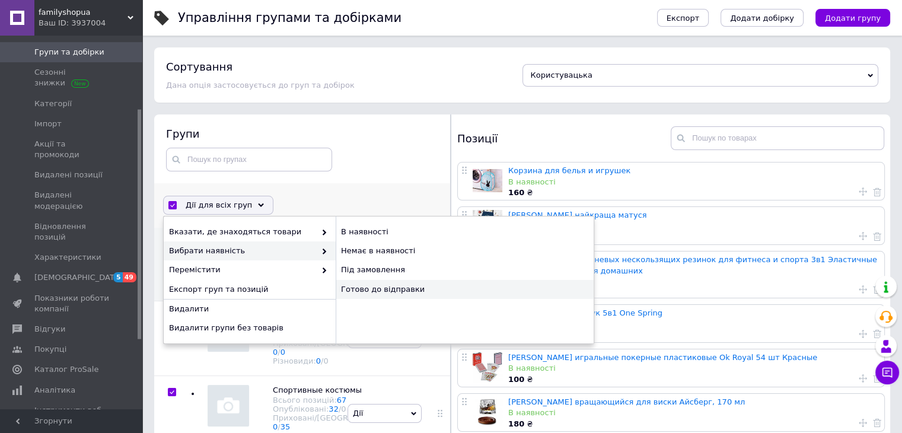
click at [372, 292] on div "Готово до відправки" at bounding box center [464, 289] width 258 height 19
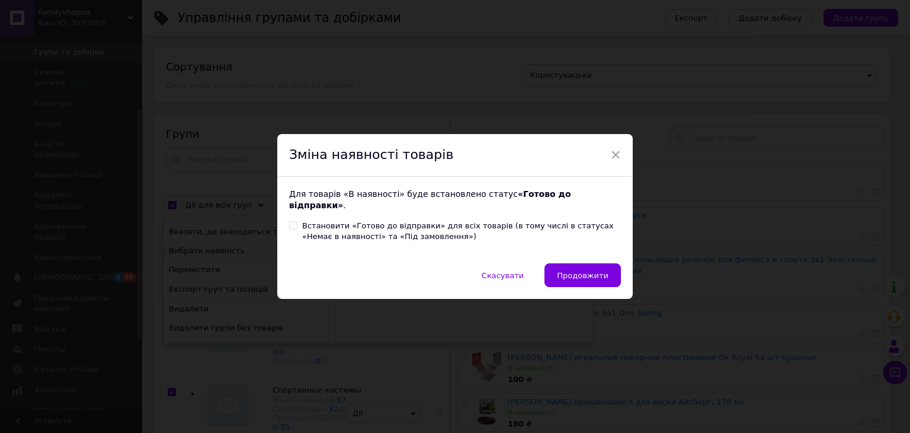
click at [579, 271] on span "Продовжити" at bounding box center [583, 275] width 52 height 9
